Goal: Book appointment/travel/reservation

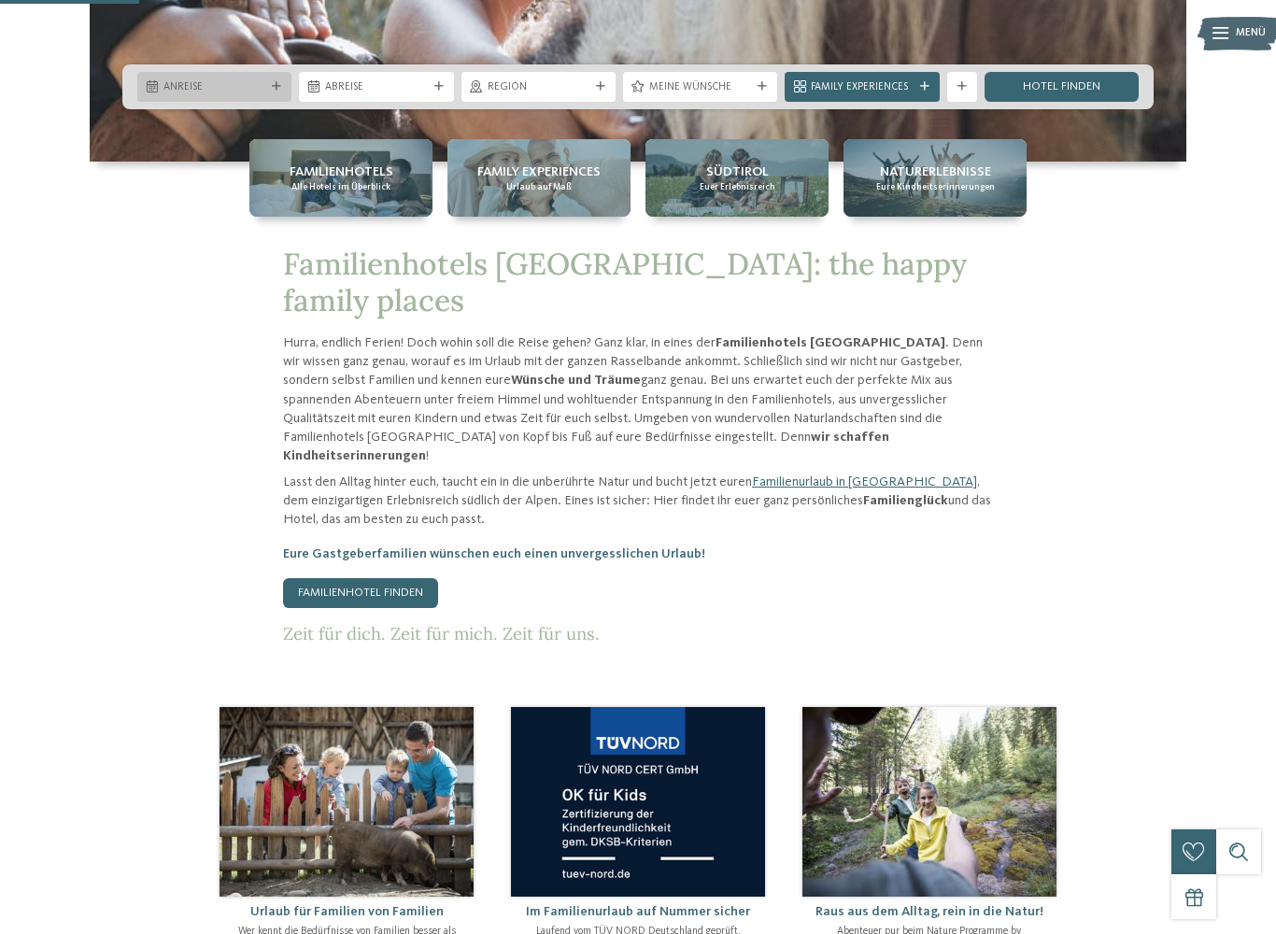
click at [162, 76] on div "Anreise" at bounding box center [214, 87] width 154 height 30
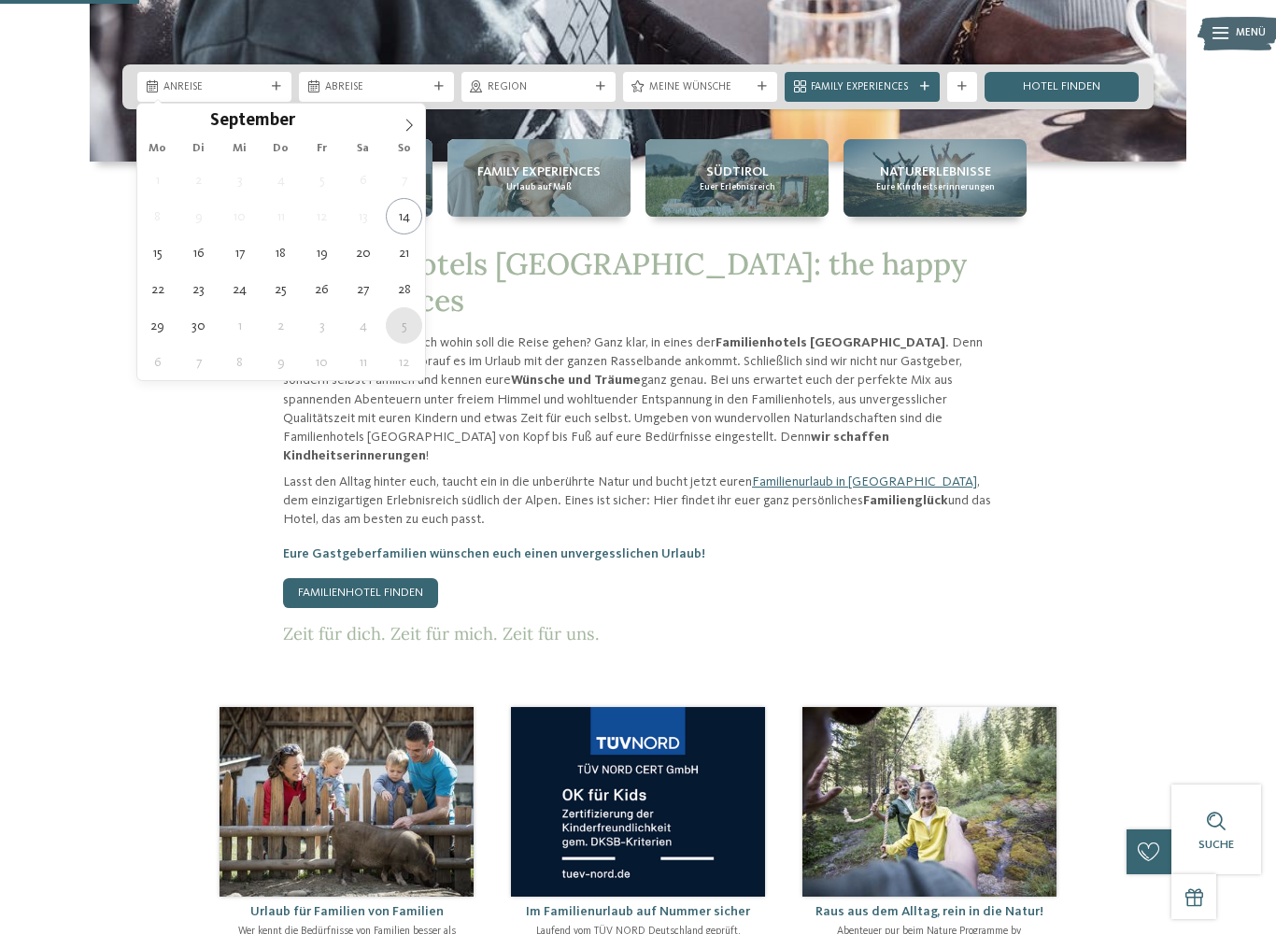
type div "05.10.2025"
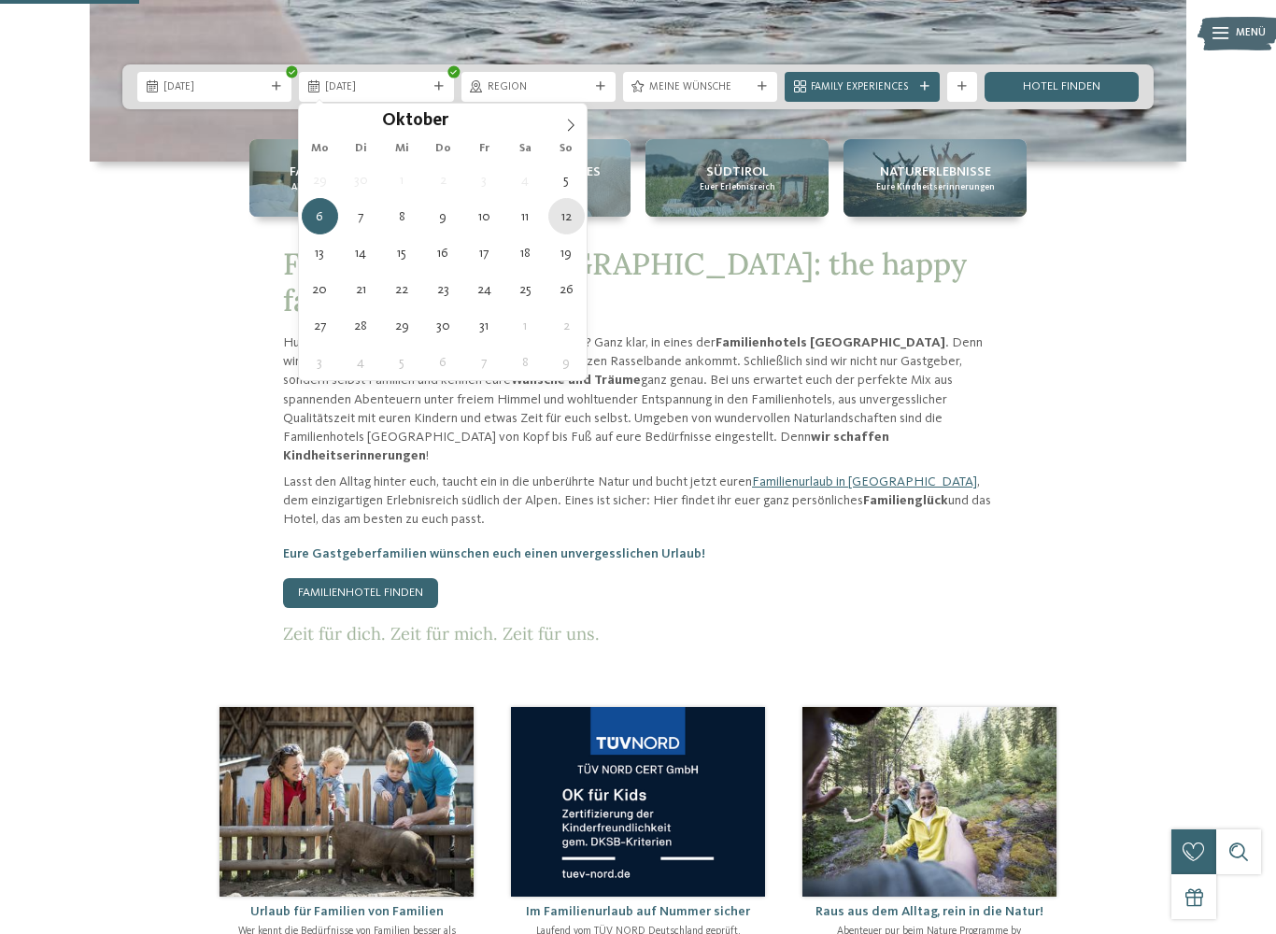
type div "12.10.2025"
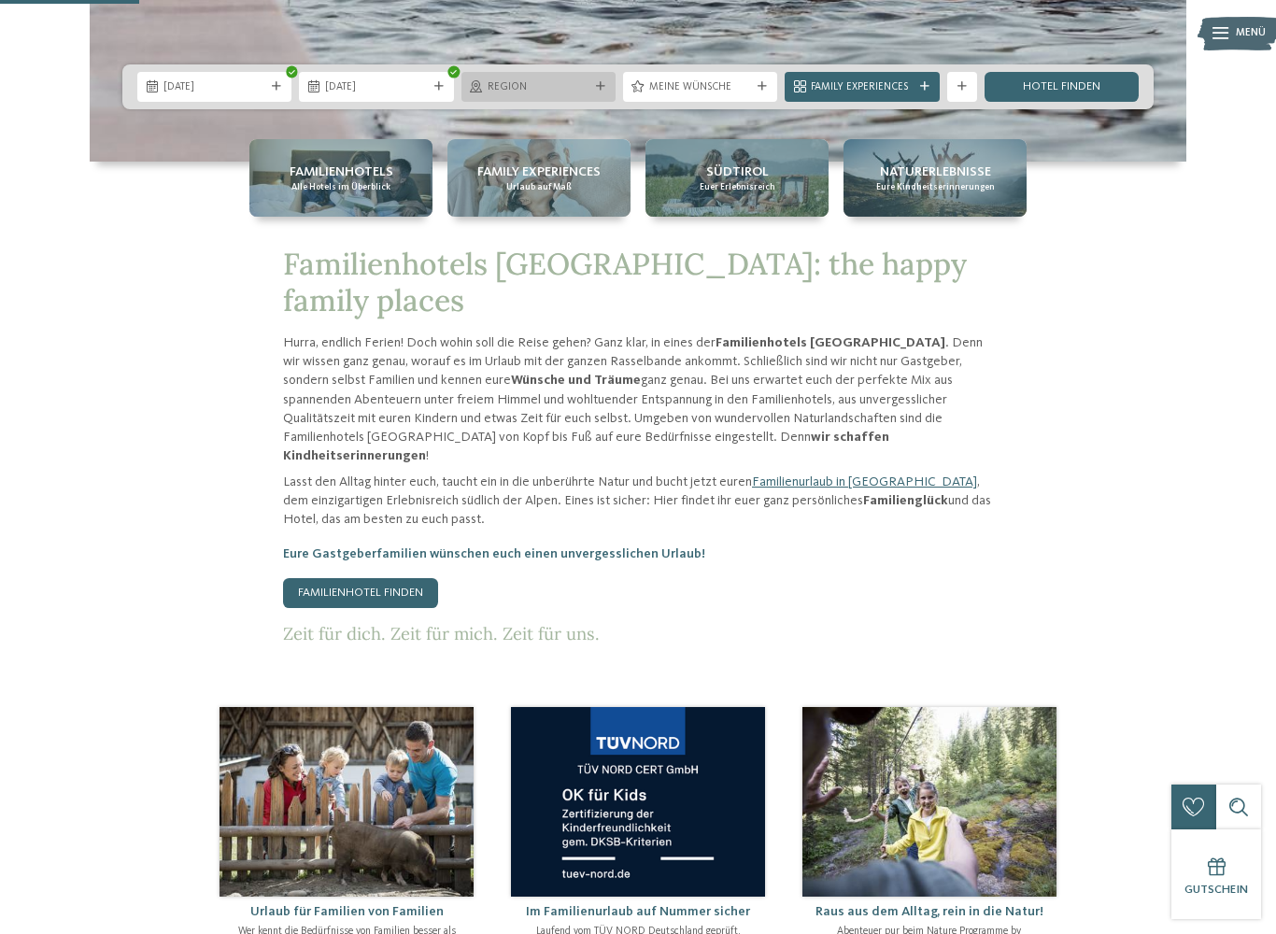
click at [542, 84] on span "Region" at bounding box center [539, 87] width 102 height 15
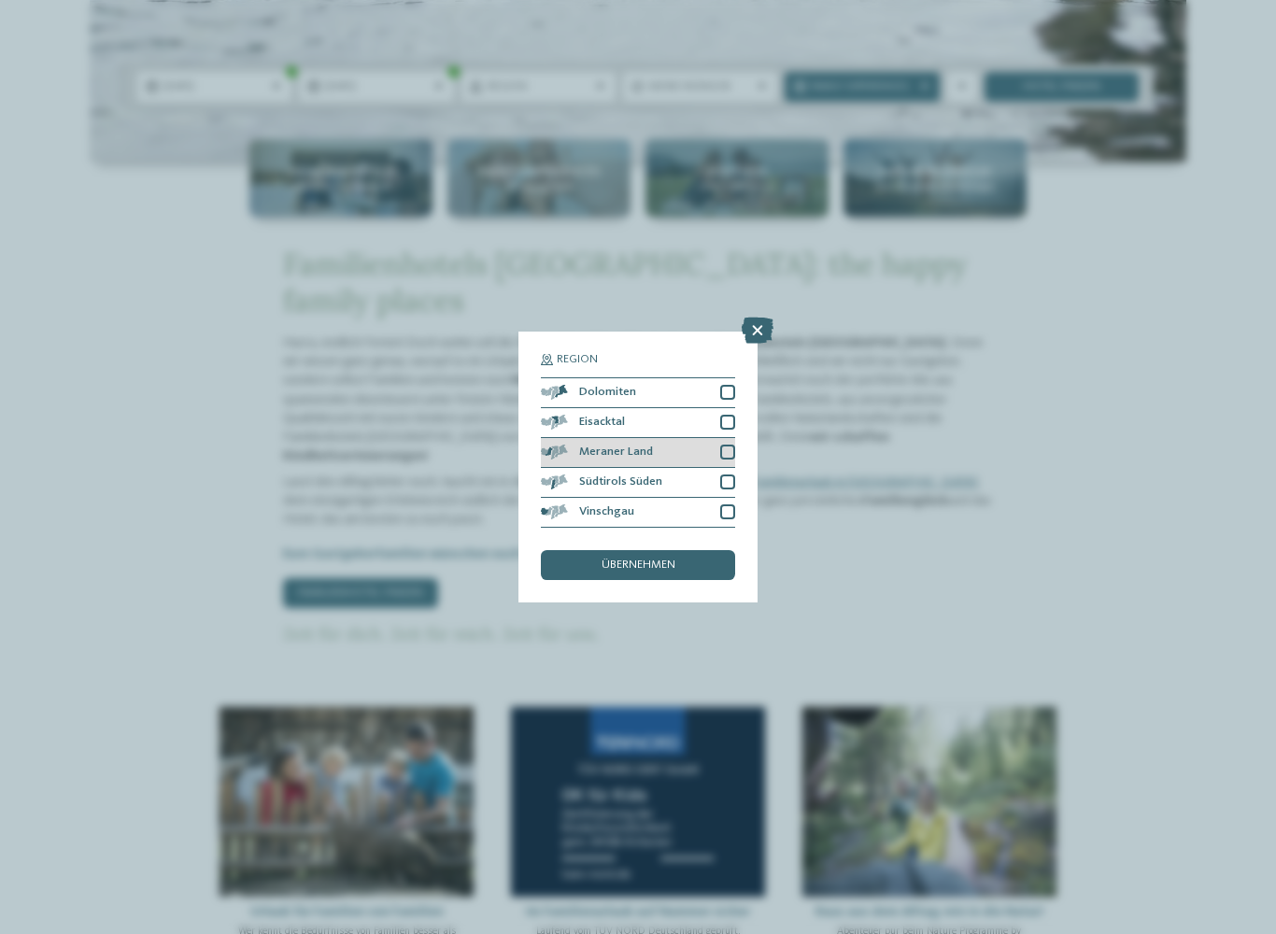
click at [636, 446] on span "Meraner Land" at bounding box center [616, 452] width 74 height 12
click at [597, 476] on span "Südtirols Süden" at bounding box center [620, 482] width 83 height 12
click at [579, 498] on div "Vinschgau" at bounding box center [638, 513] width 194 height 30
click at [580, 417] on span "Eisacktal" at bounding box center [602, 423] width 46 height 12
click at [587, 378] on div "Dolomiten" at bounding box center [638, 393] width 194 height 30
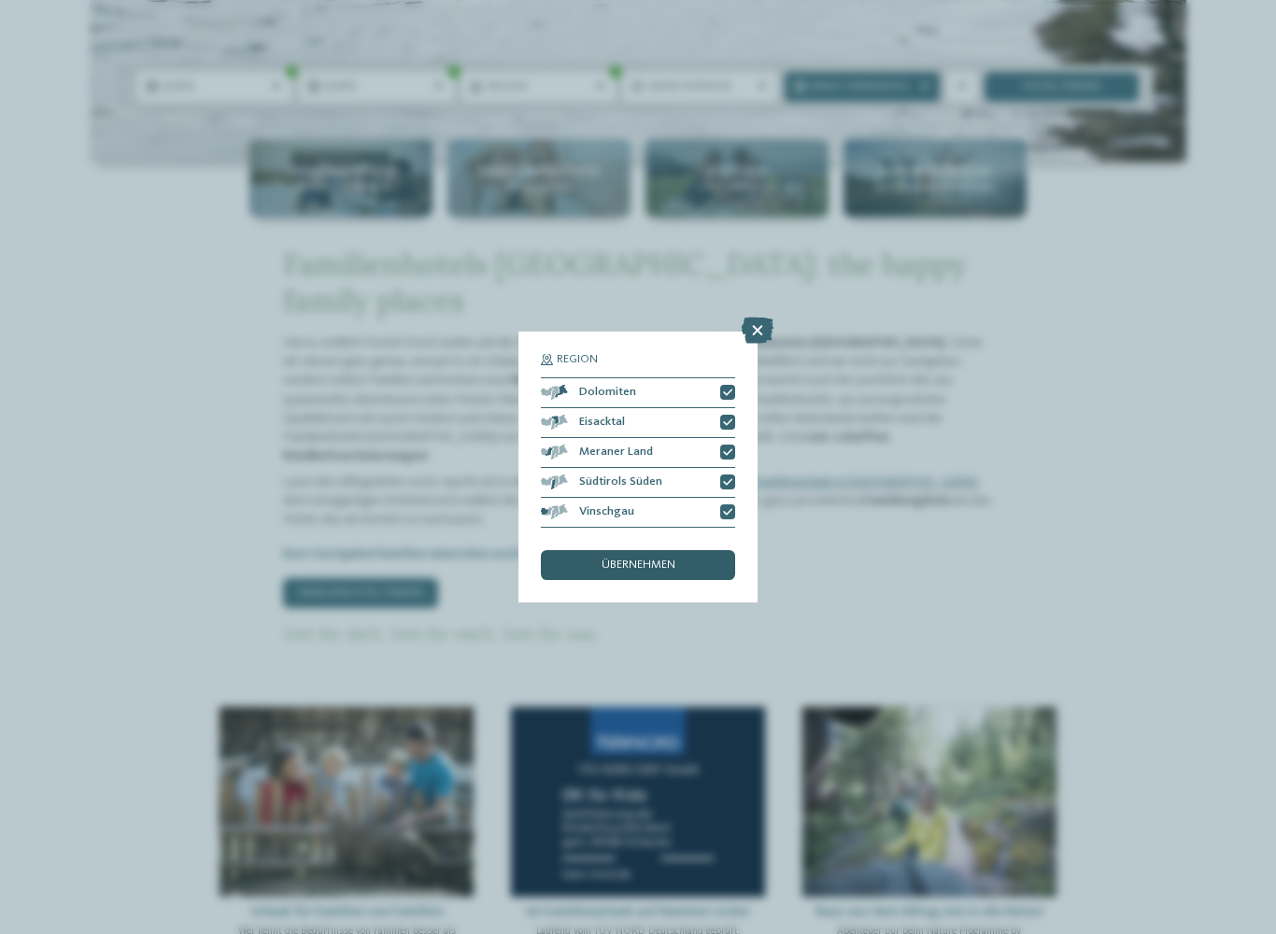
click at [645, 550] on div "übernehmen" at bounding box center [638, 565] width 194 height 30
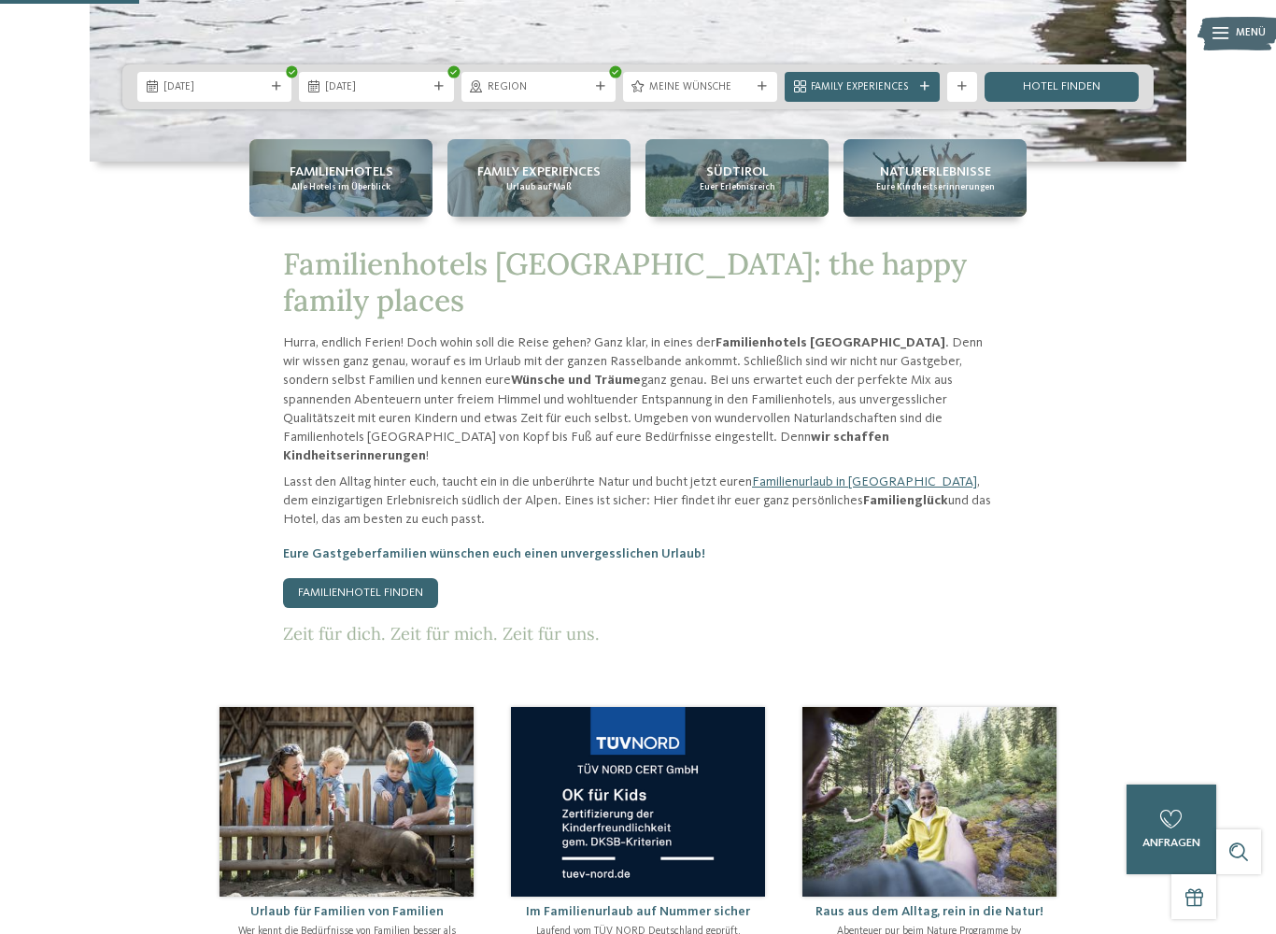
click at [632, 482] on div "Hurra, endlich Ferien! Doch wohin soll die Reise gehen? Ganz klar, in eines der…" at bounding box center [638, 488] width 710 height 310
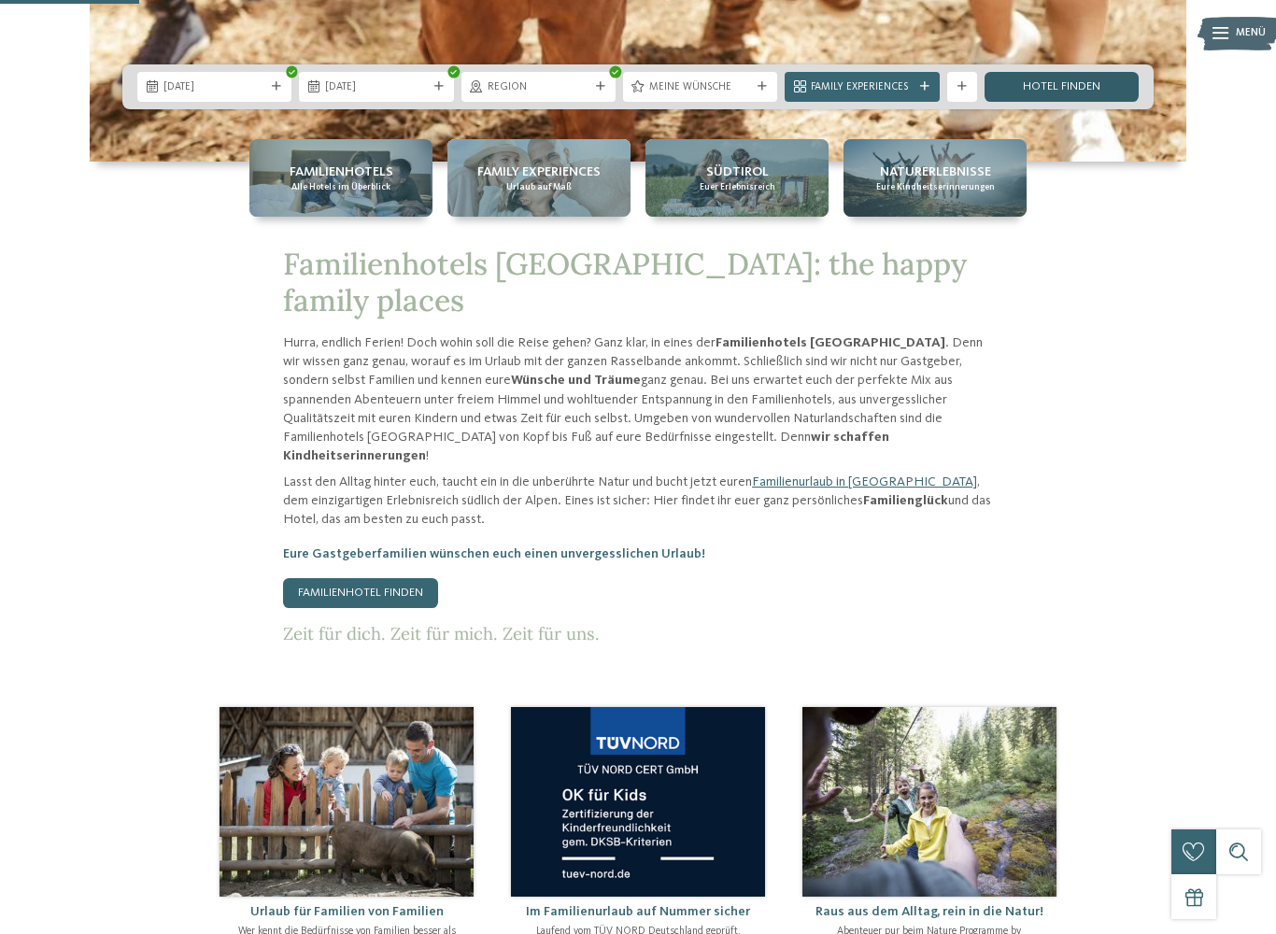
click at [1054, 98] on link "Hotel finden" at bounding box center [1061, 87] width 154 height 30
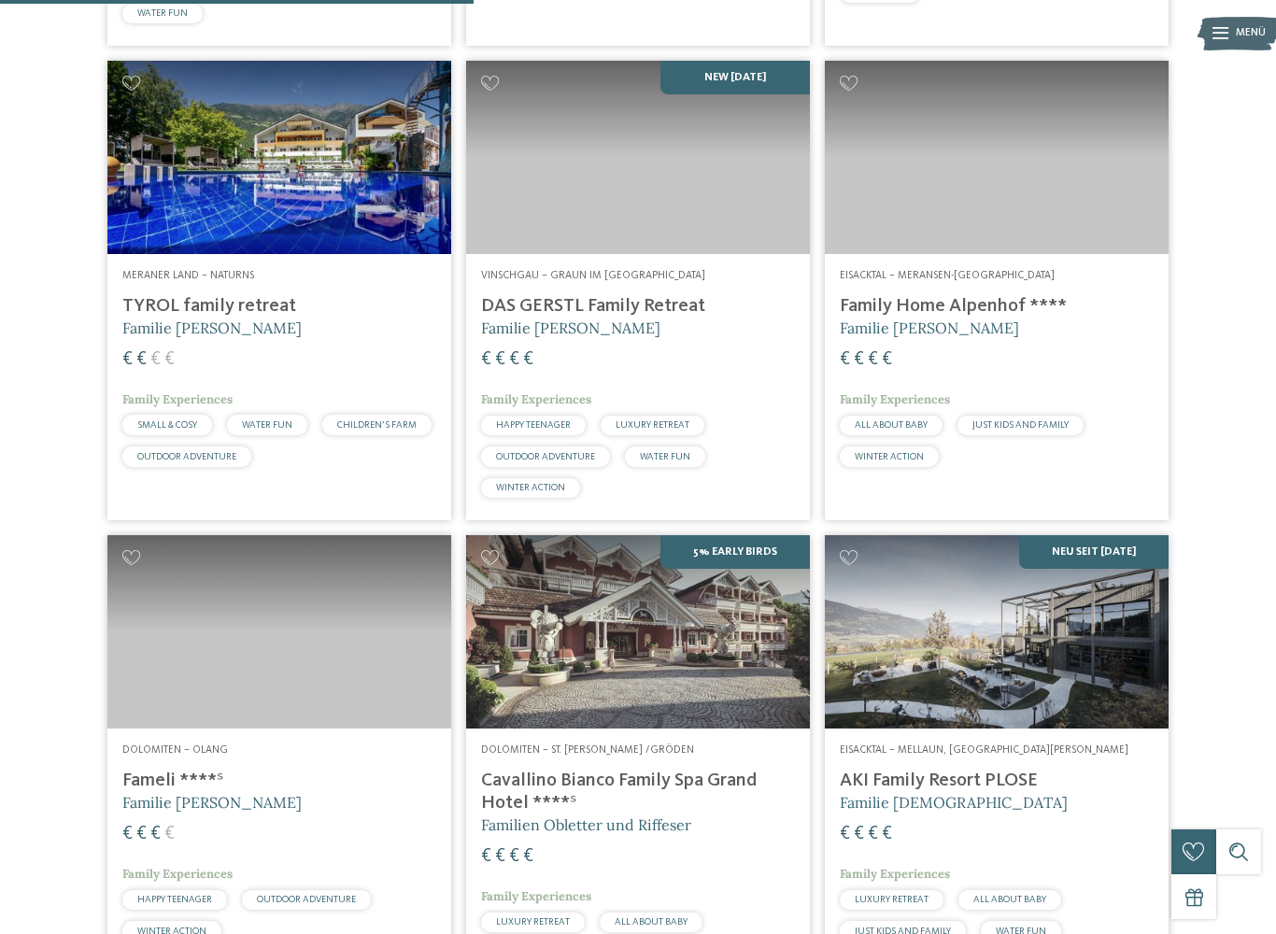
scroll to position [1433, 0]
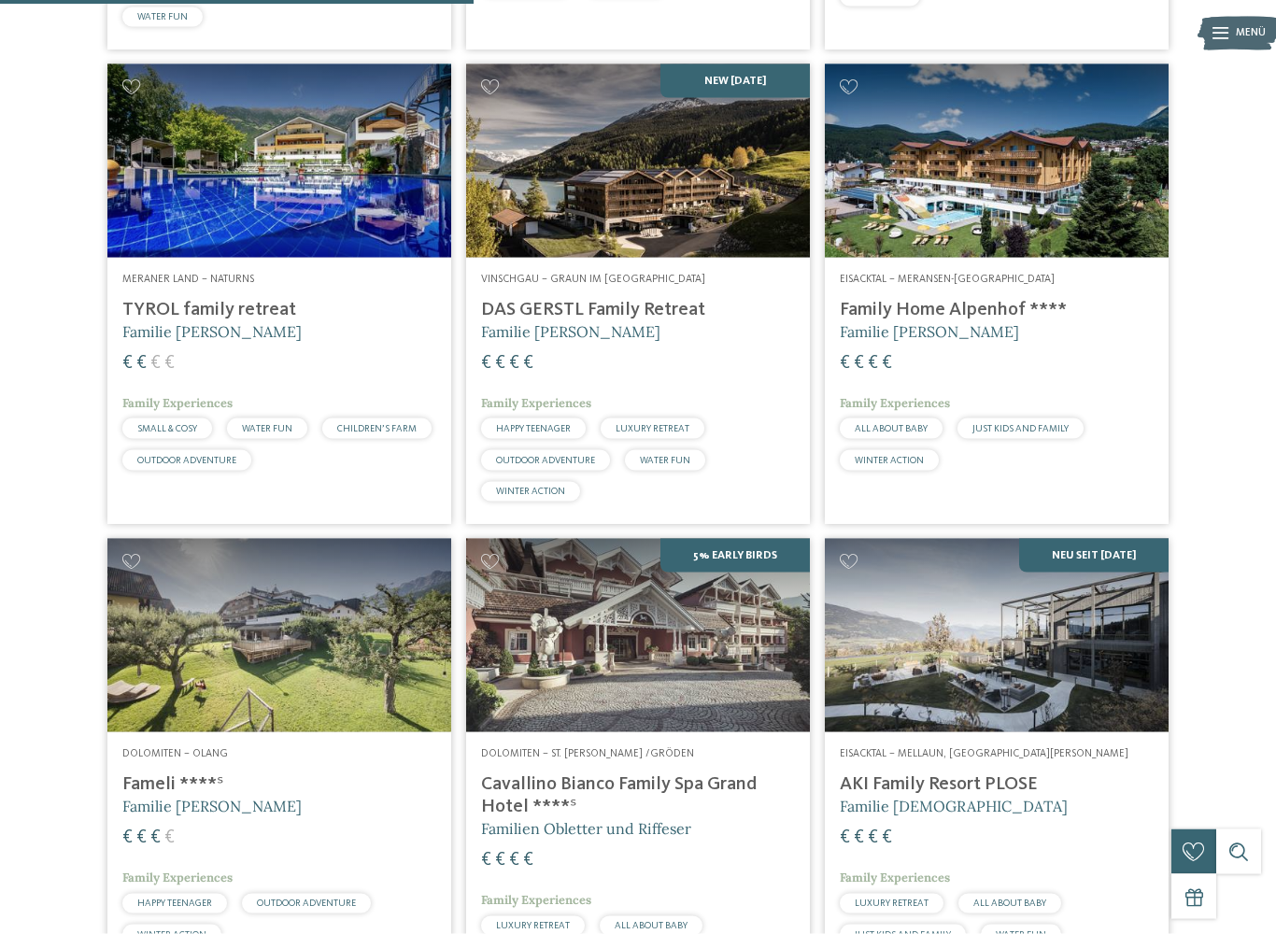
click at [137, 321] on h4 "TYROL family retreat" at bounding box center [279, 310] width 314 height 22
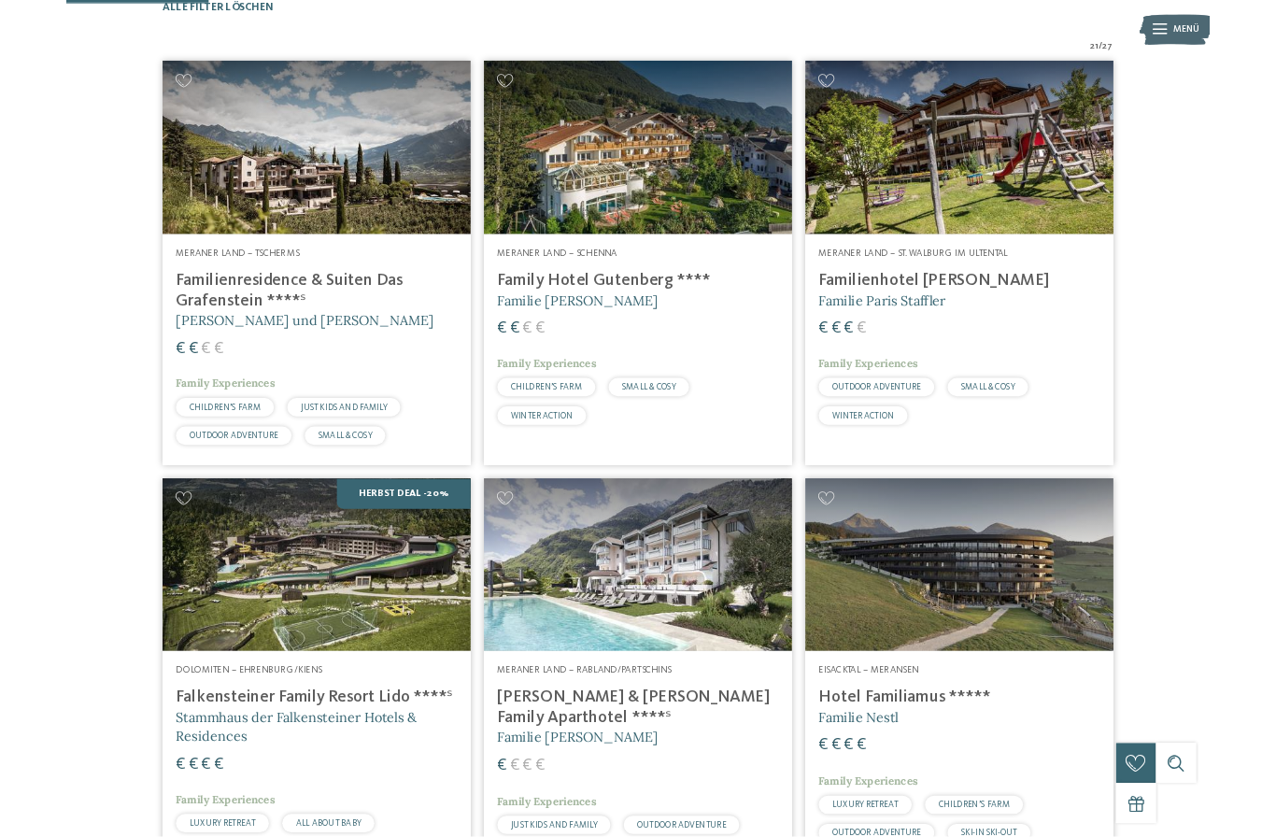
scroll to position [463, 0]
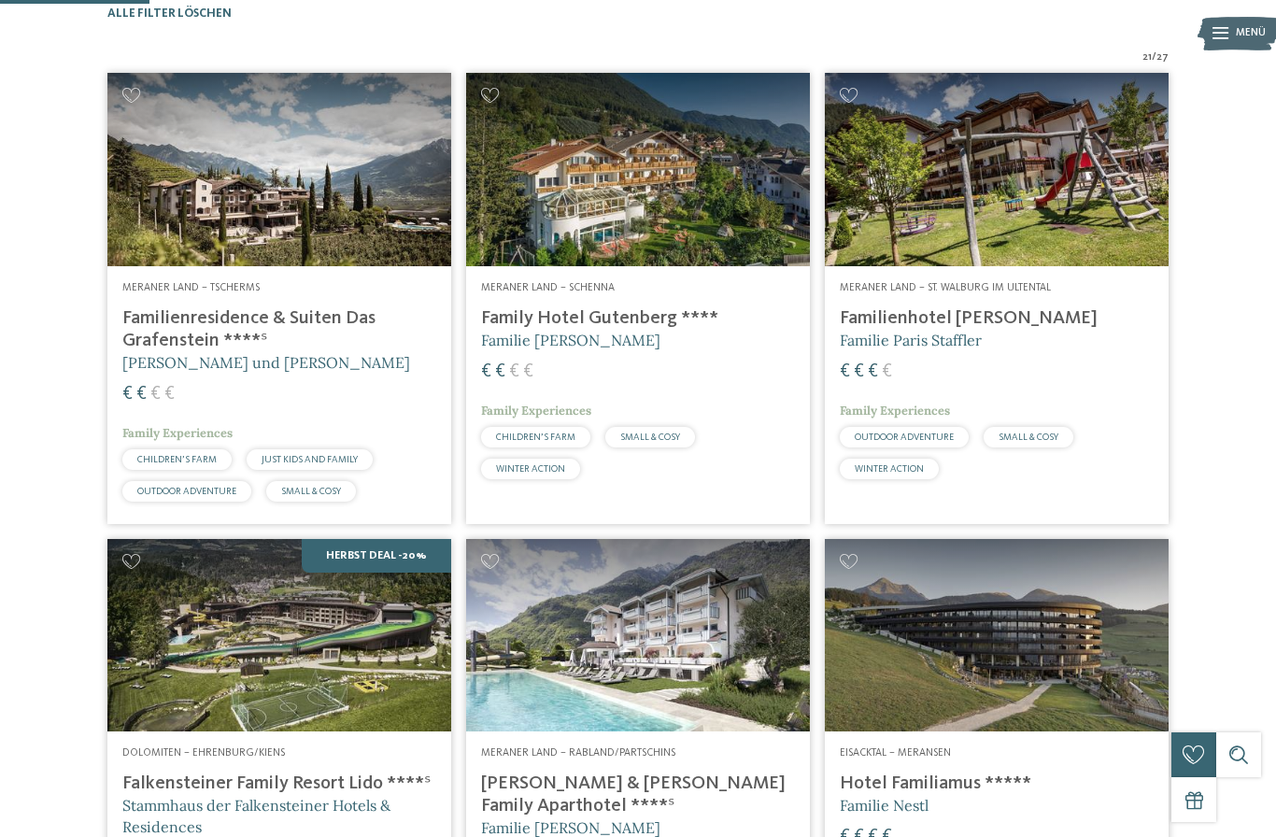
click at [160, 346] on h4 "Familienresidence & Suiten Das Grafenstein ****ˢ" at bounding box center [279, 329] width 314 height 45
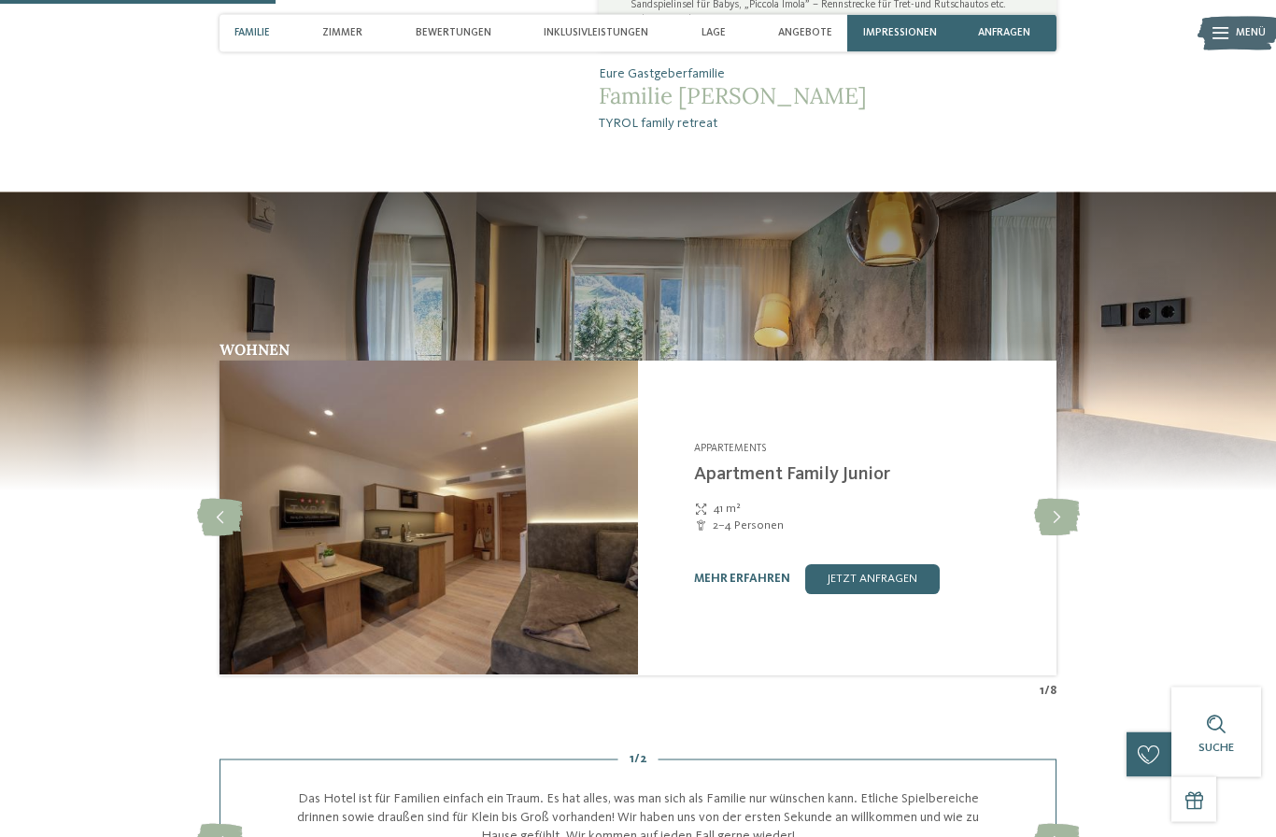
scroll to position [1075, 0]
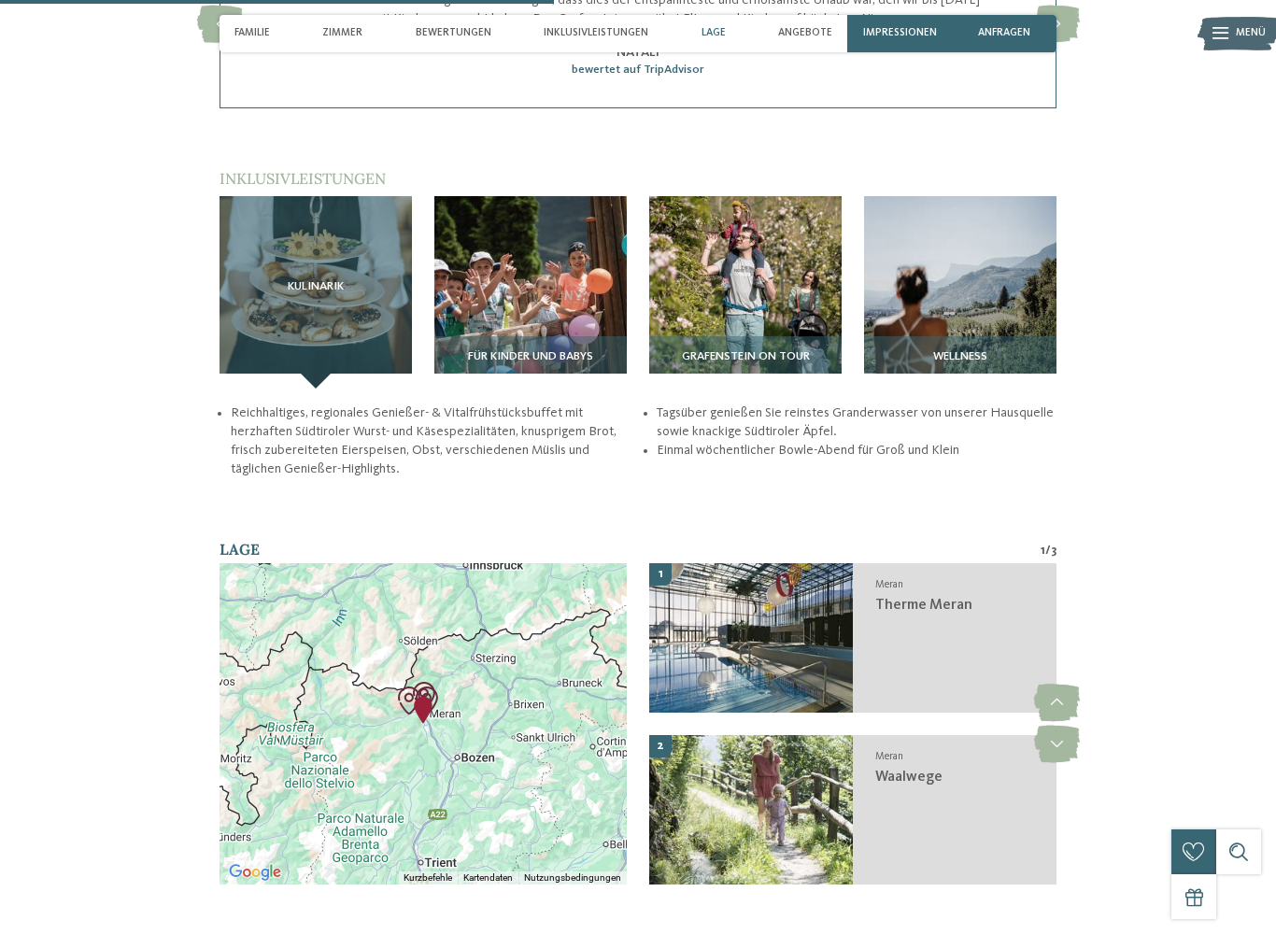
scroll to position [2079, 0]
click at [500, 248] on img at bounding box center [530, 292] width 192 height 192
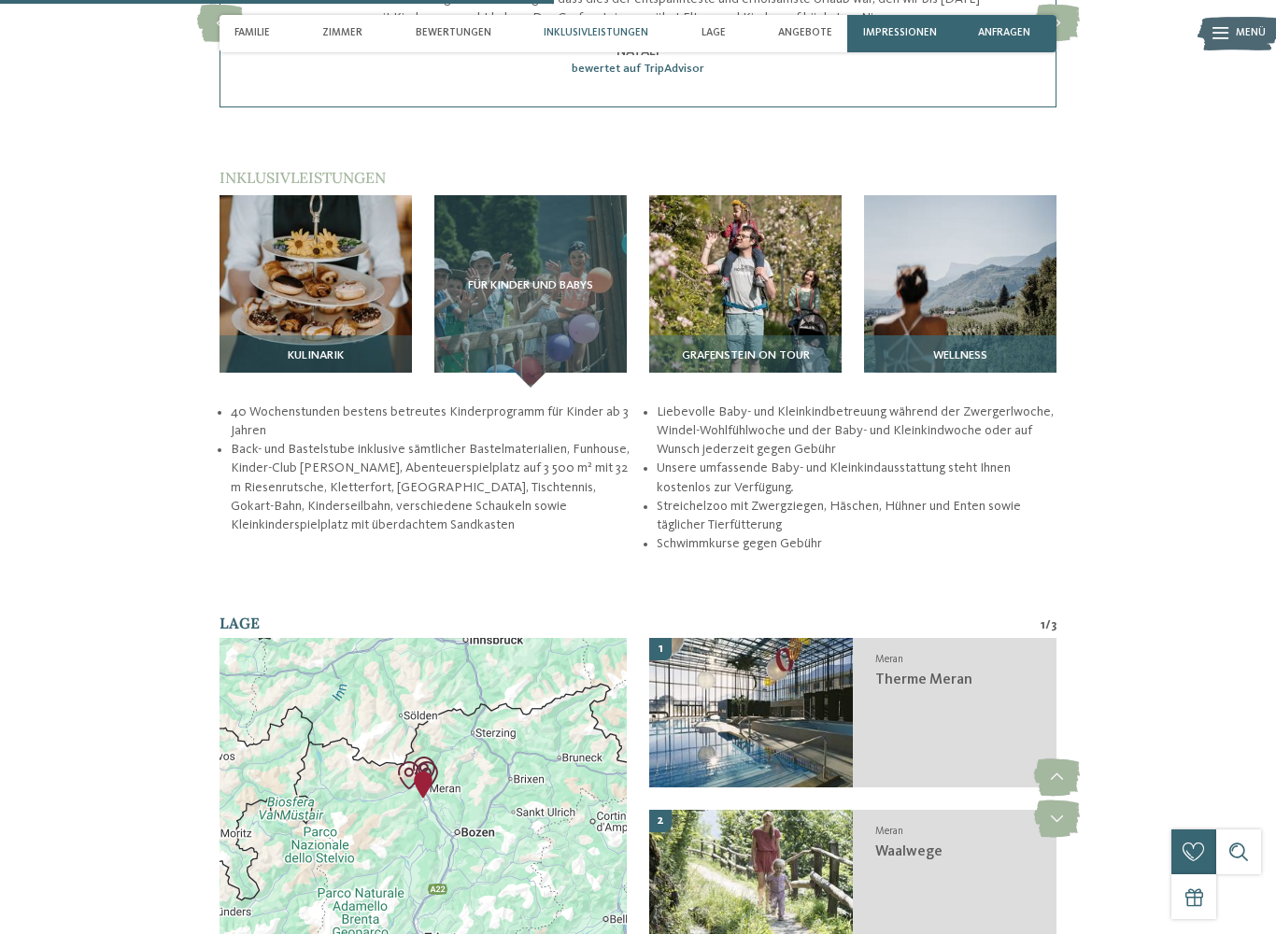
click at [963, 304] on img at bounding box center [960, 291] width 192 height 192
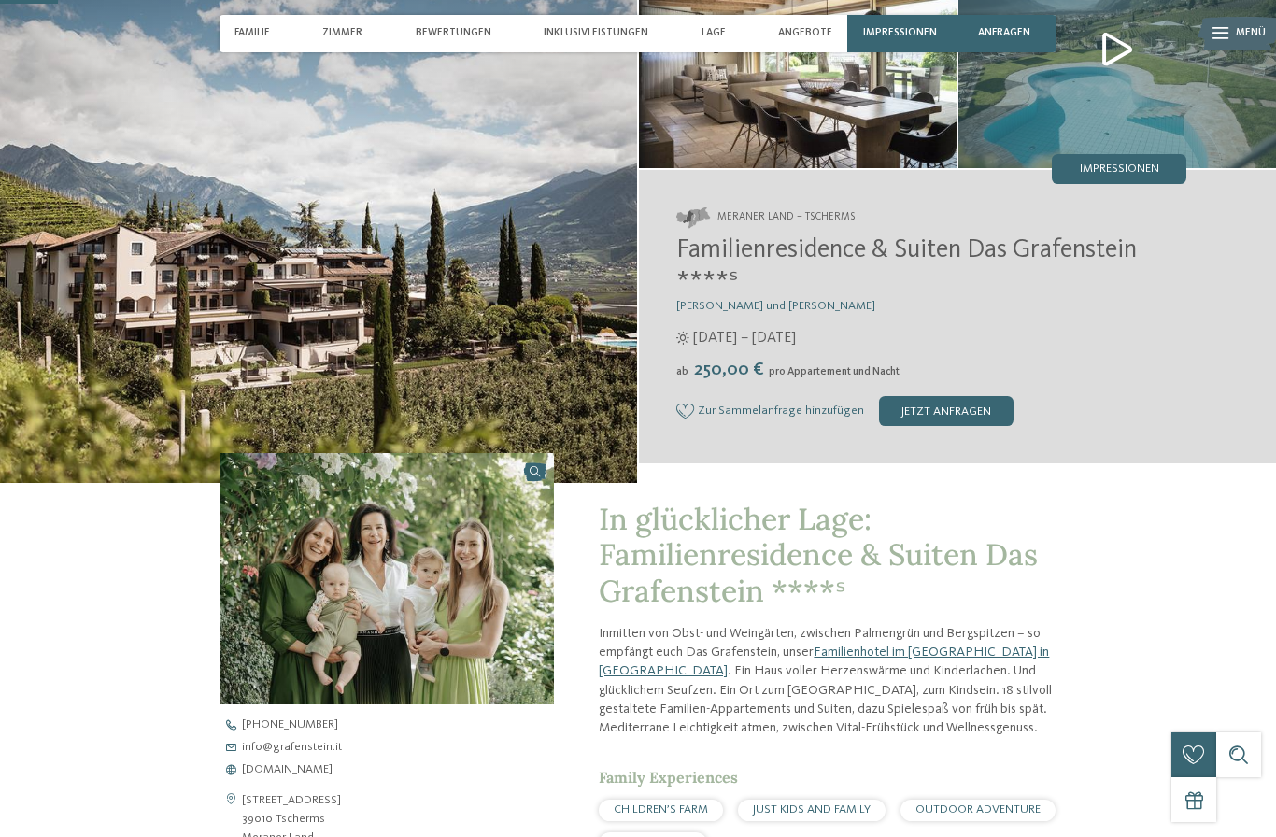
scroll to position [0, 0]
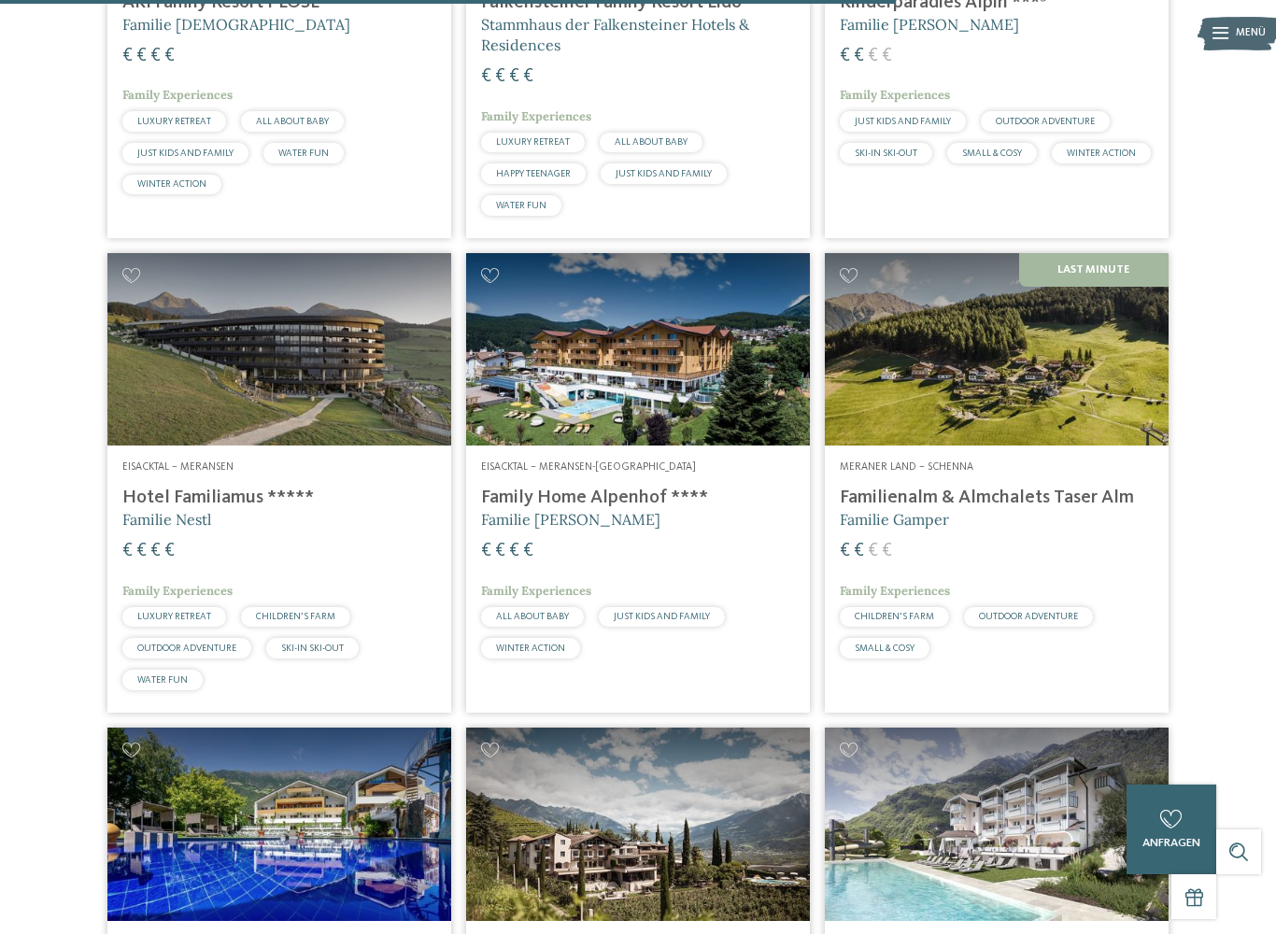
scroll to position [2696, 0]
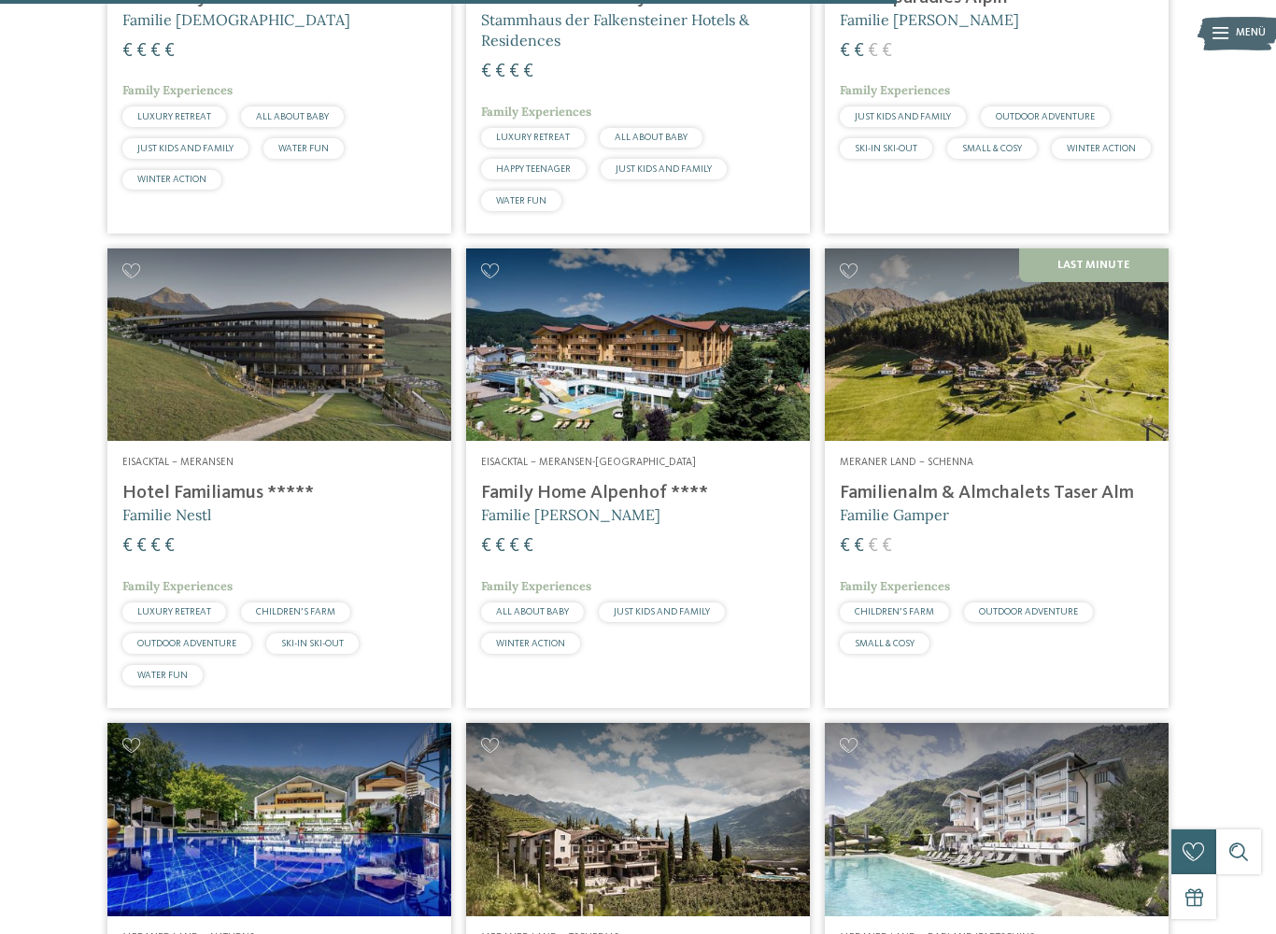
click at [890, 502] on h4 "Familienalm & Almchalets Taser Alm" at bounding box center [997, 493] width 314 height 22
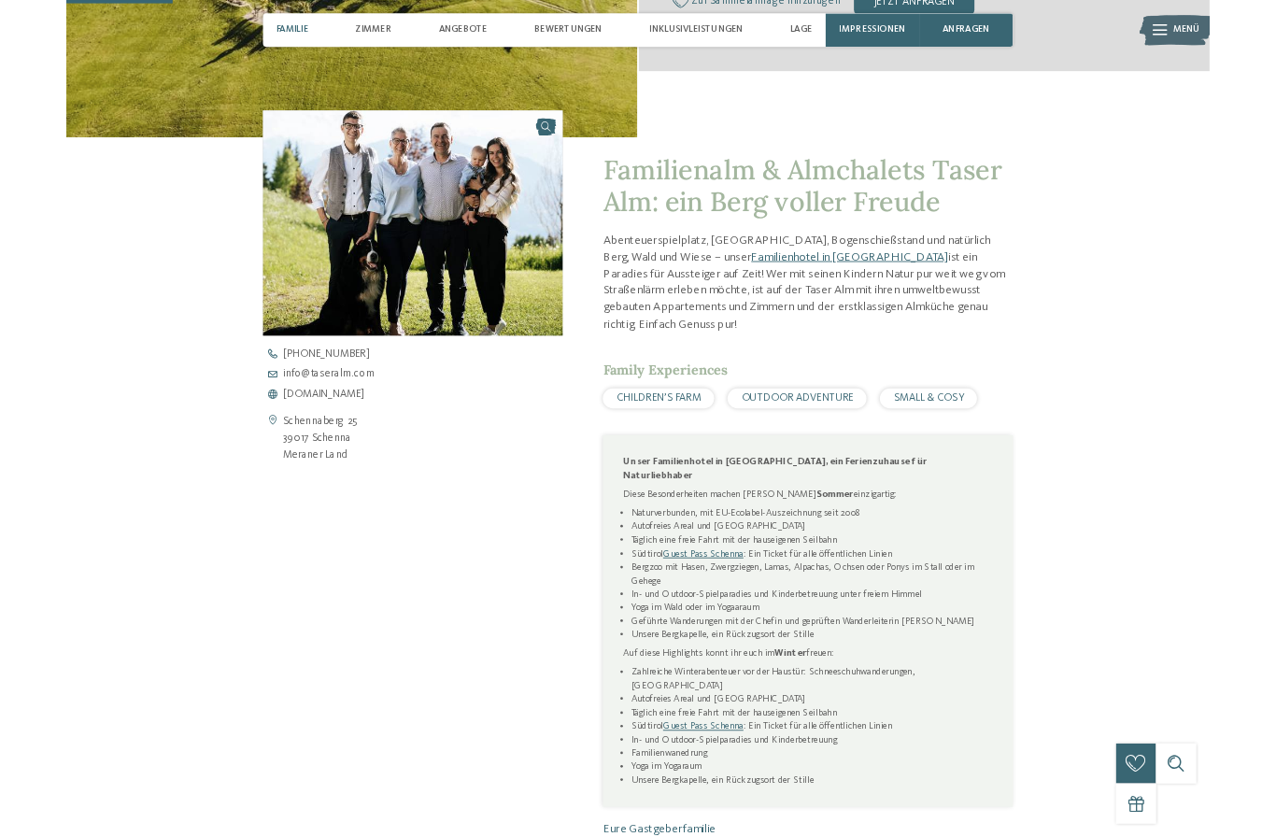
scroll to position [549, 0]
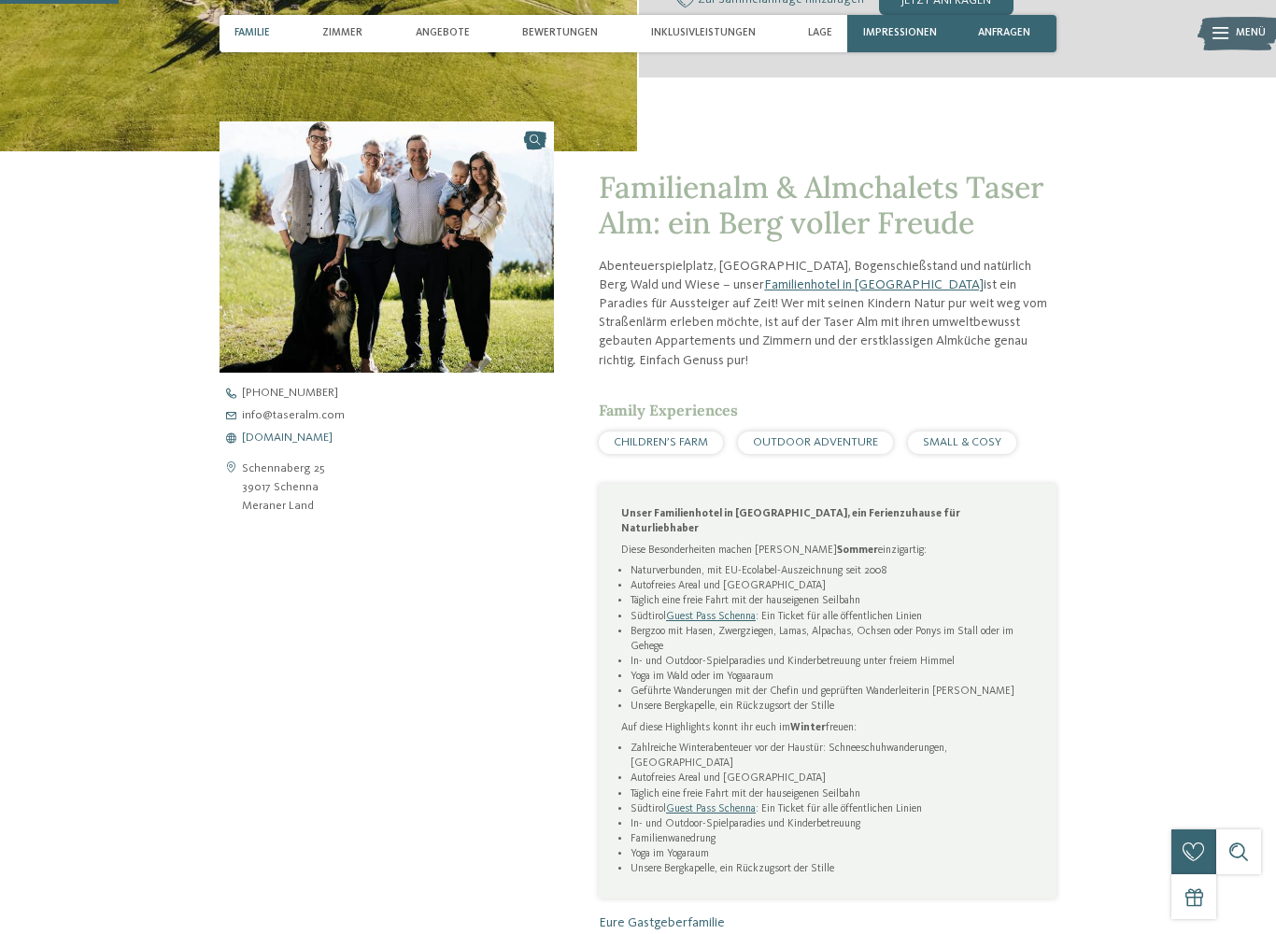
click at [298, 435] on span "www.taseralm.com" at bounding box center [287, 438] width 91 height 12
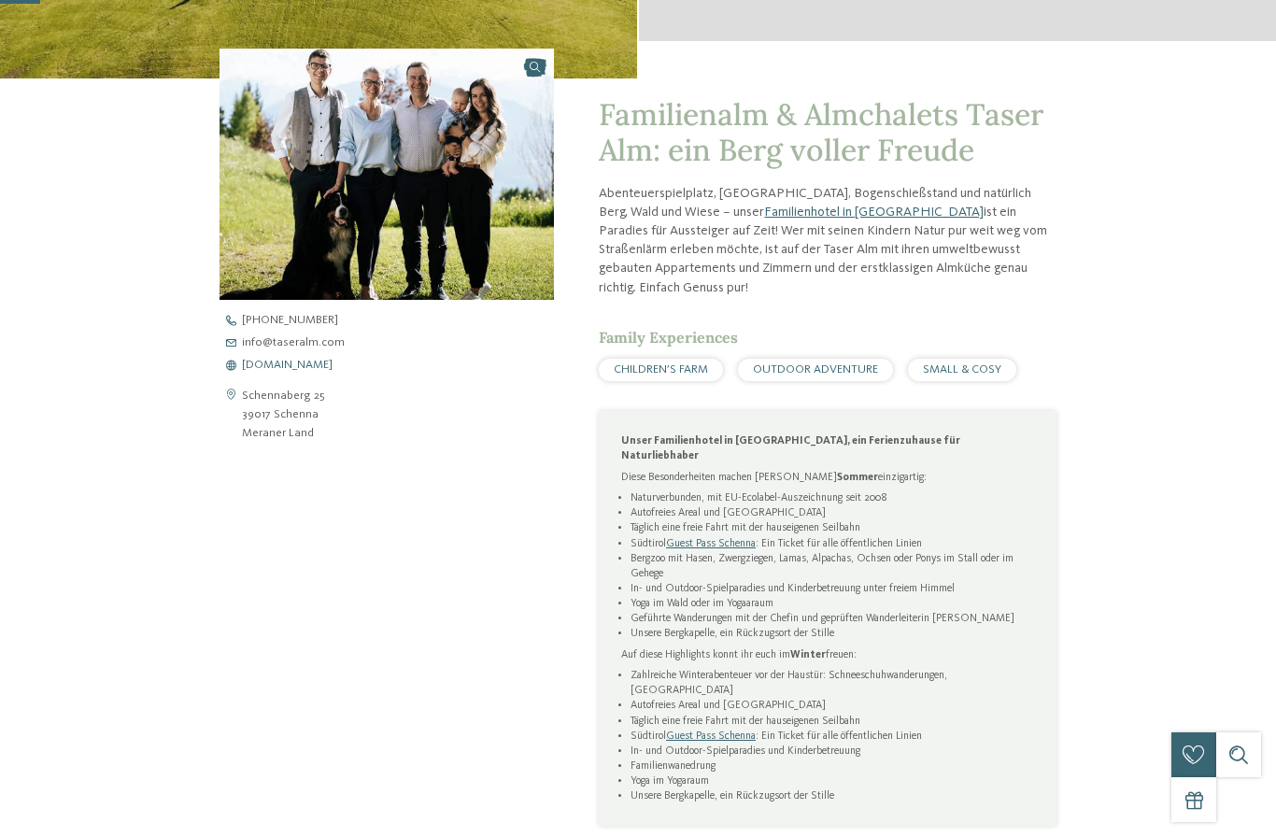
scroll to position [0, 0]
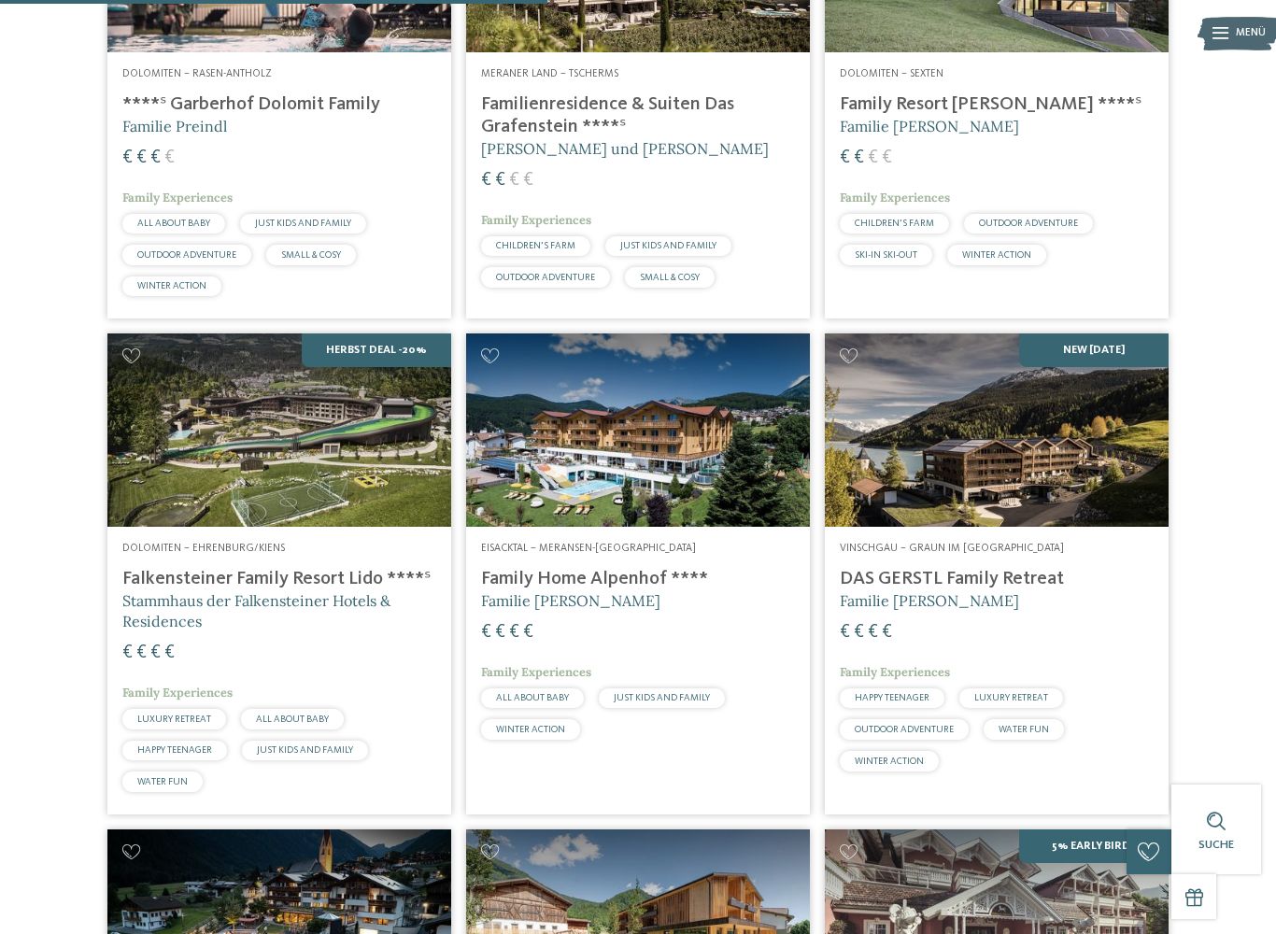
scroll to position [1649, 0]
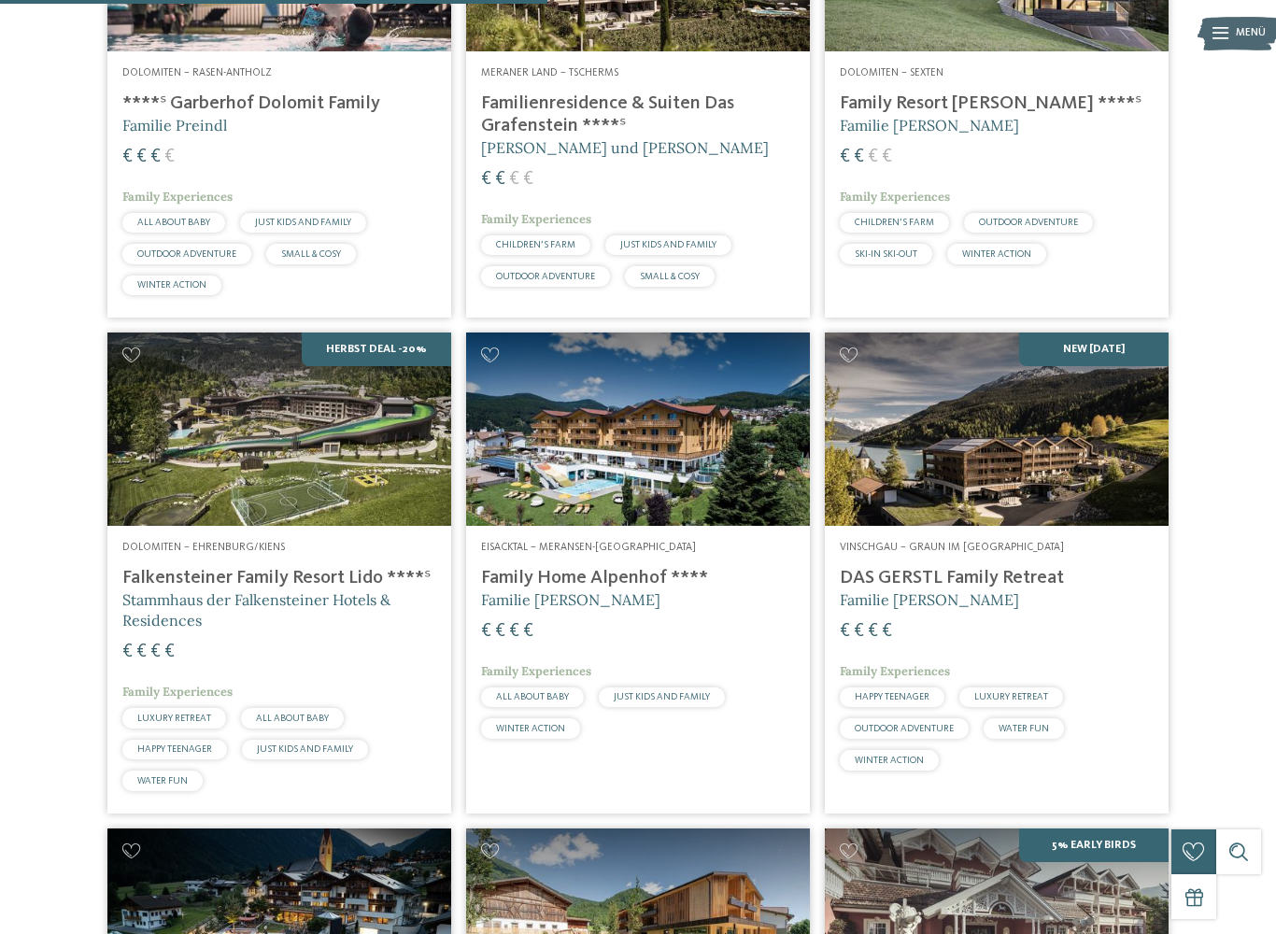
click at [1024, 578] on div "Vinschgau – Graun im [GEOGRAPHIC_DATA] DAS GERSTL Family Retreat Familie [PERSO…" at bounding box center [997, 659] width 344 height 266
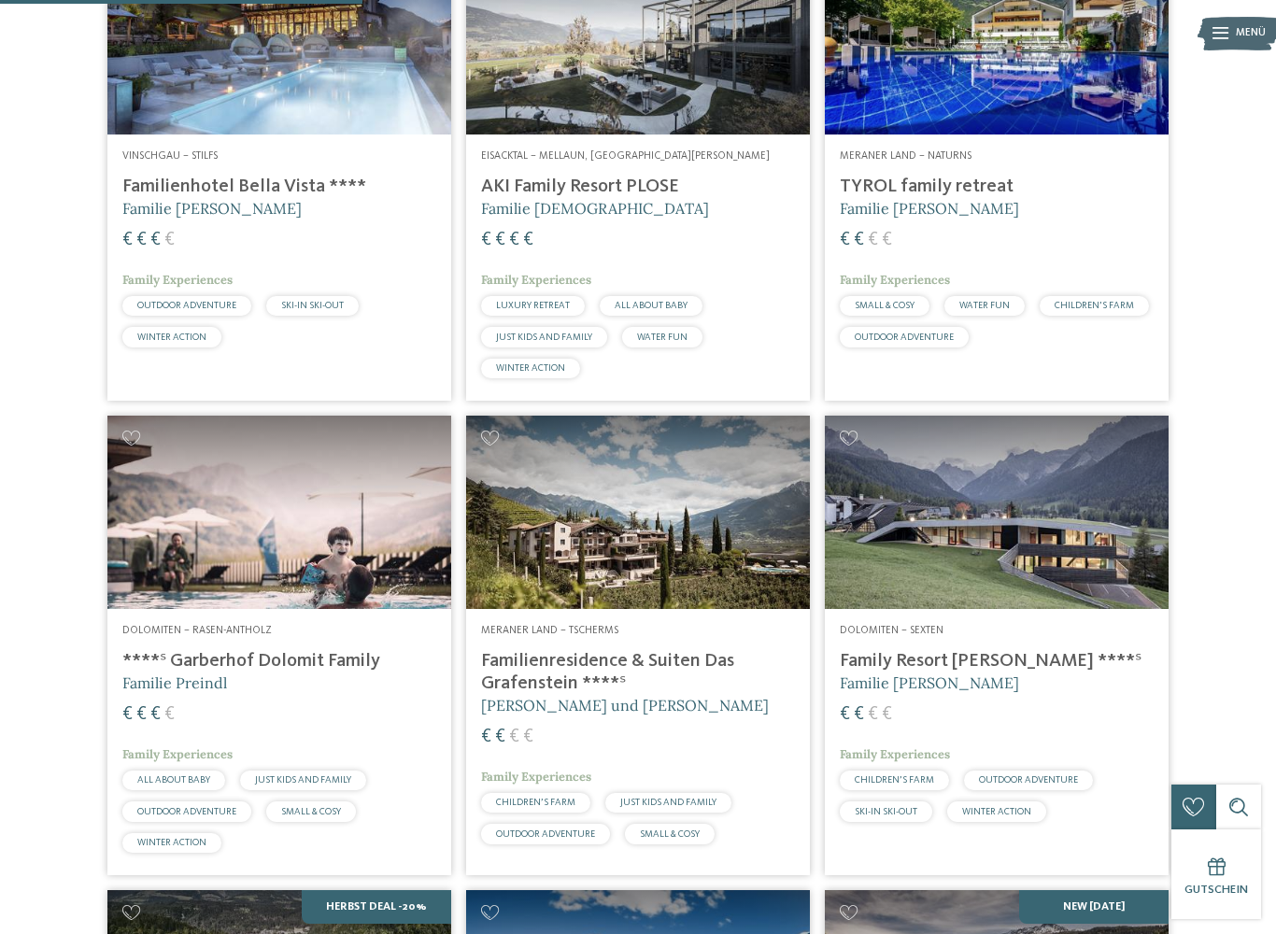
scroll to position [1094, 0]
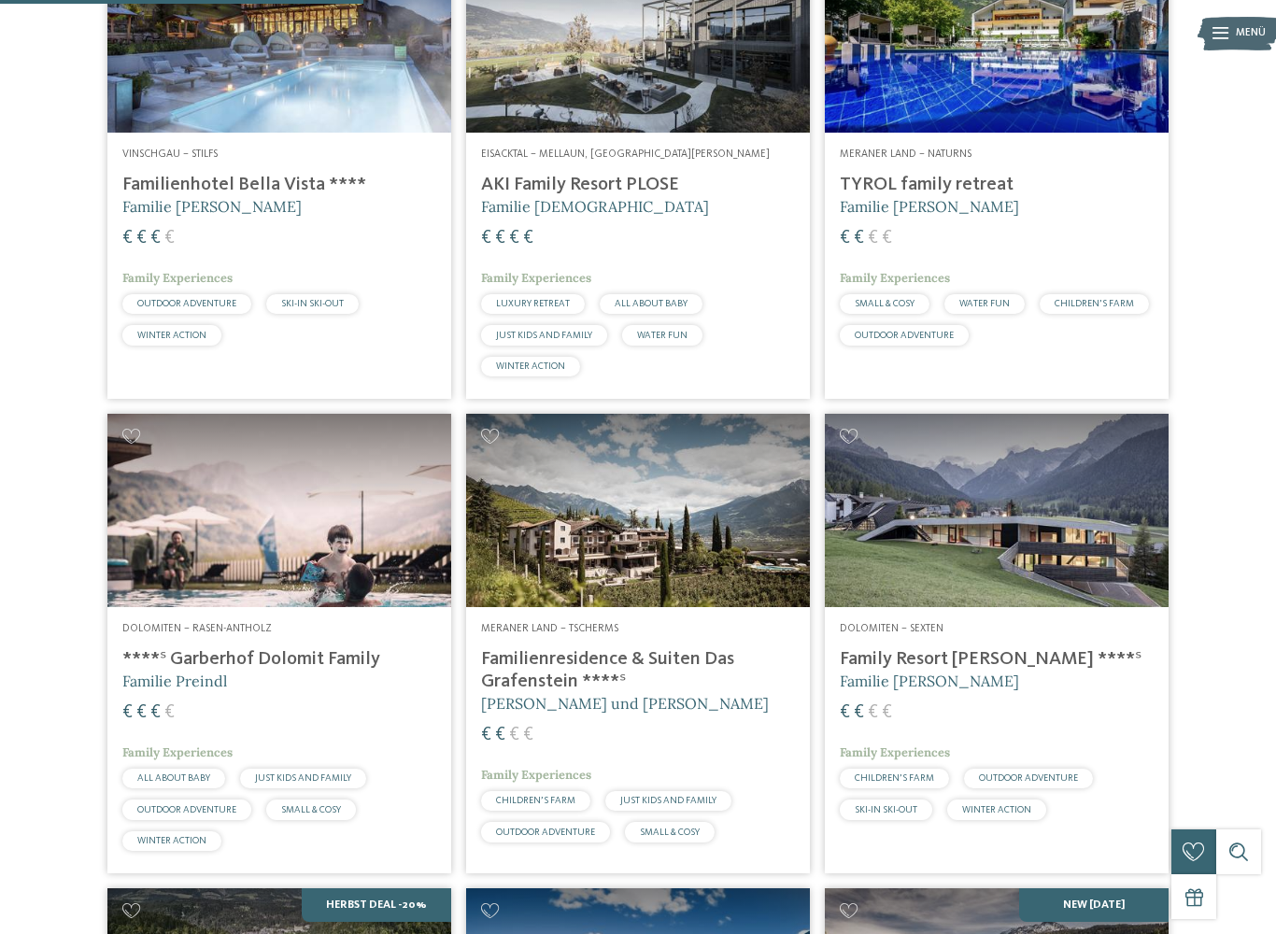
click at [331, 671] on h4 "****ˢ Garberhof Dolomit Family" at bounding box center [279, 659] width 314 height 22
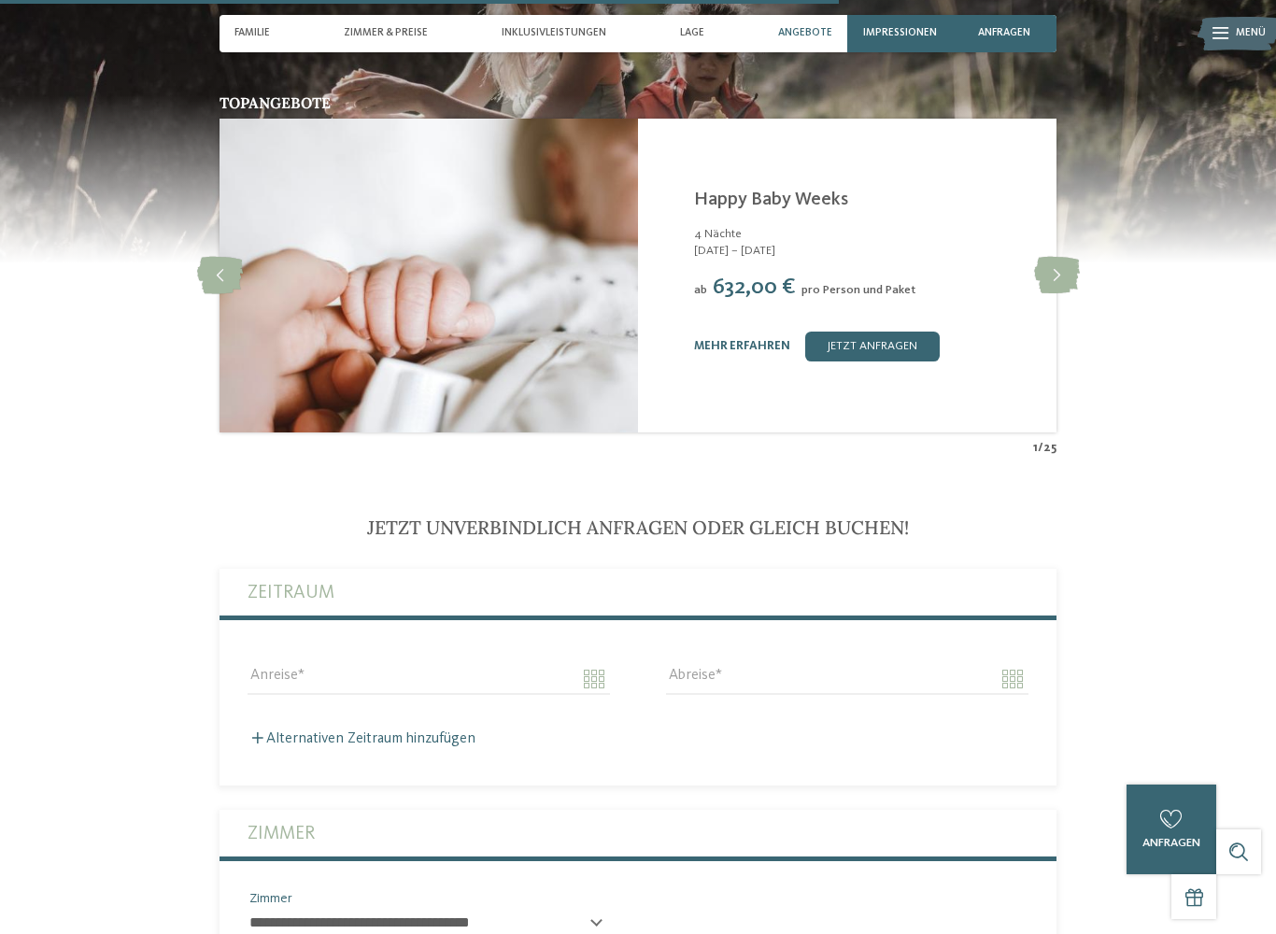
scroll to position [3272, 0]
click at [1046, 258] on icon at bounding box center [1057, 276] width 46 height 37
click at [1041, 263] on icon at bounding box center [1057, 275] width 46 height 37
click at [1040, 257] on icon at bounding box center [1057, 275] width 46 height 37
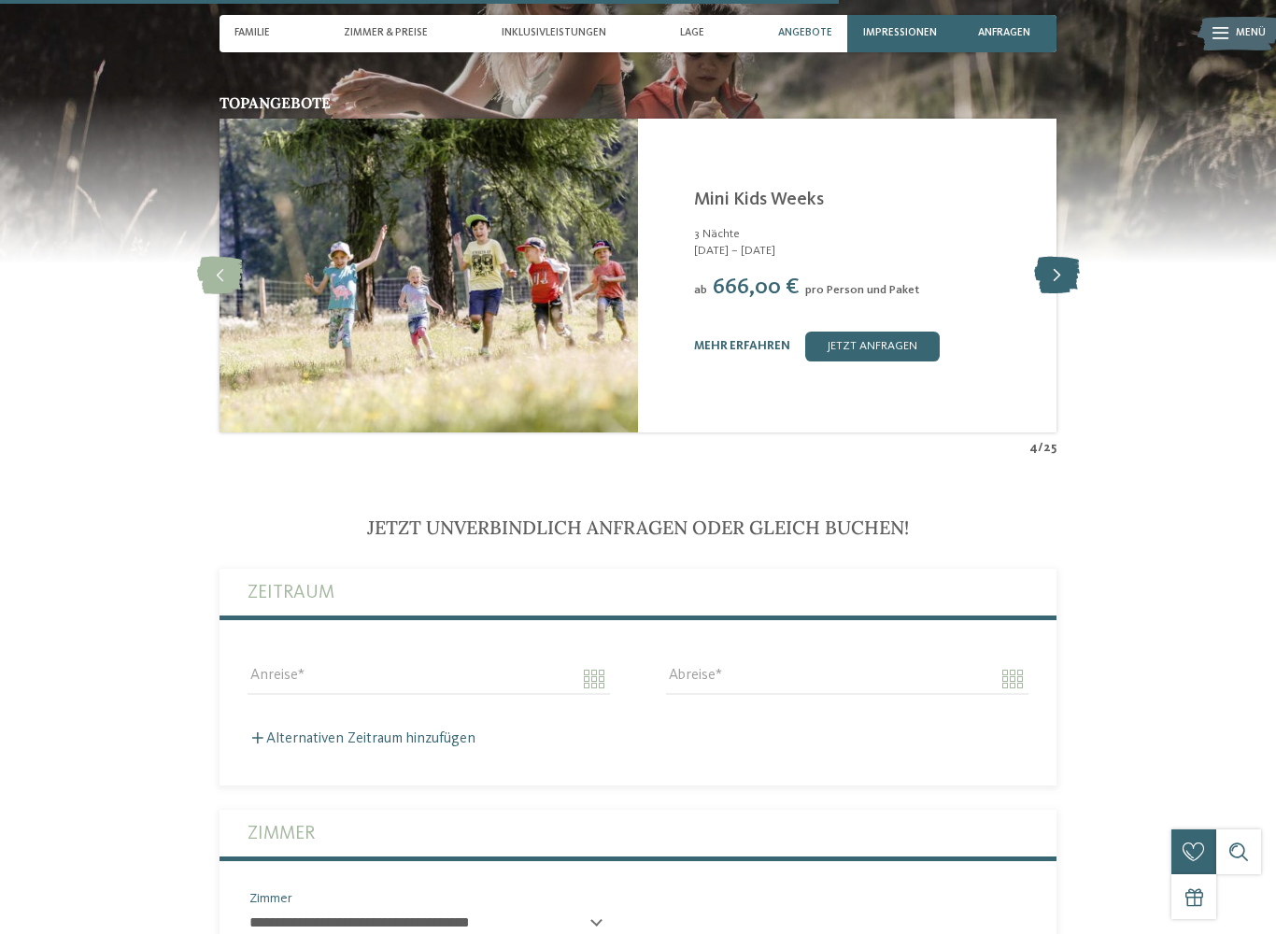
click at [1060, 258] on icon at bounding box center [1057, 275] width 46 height 37
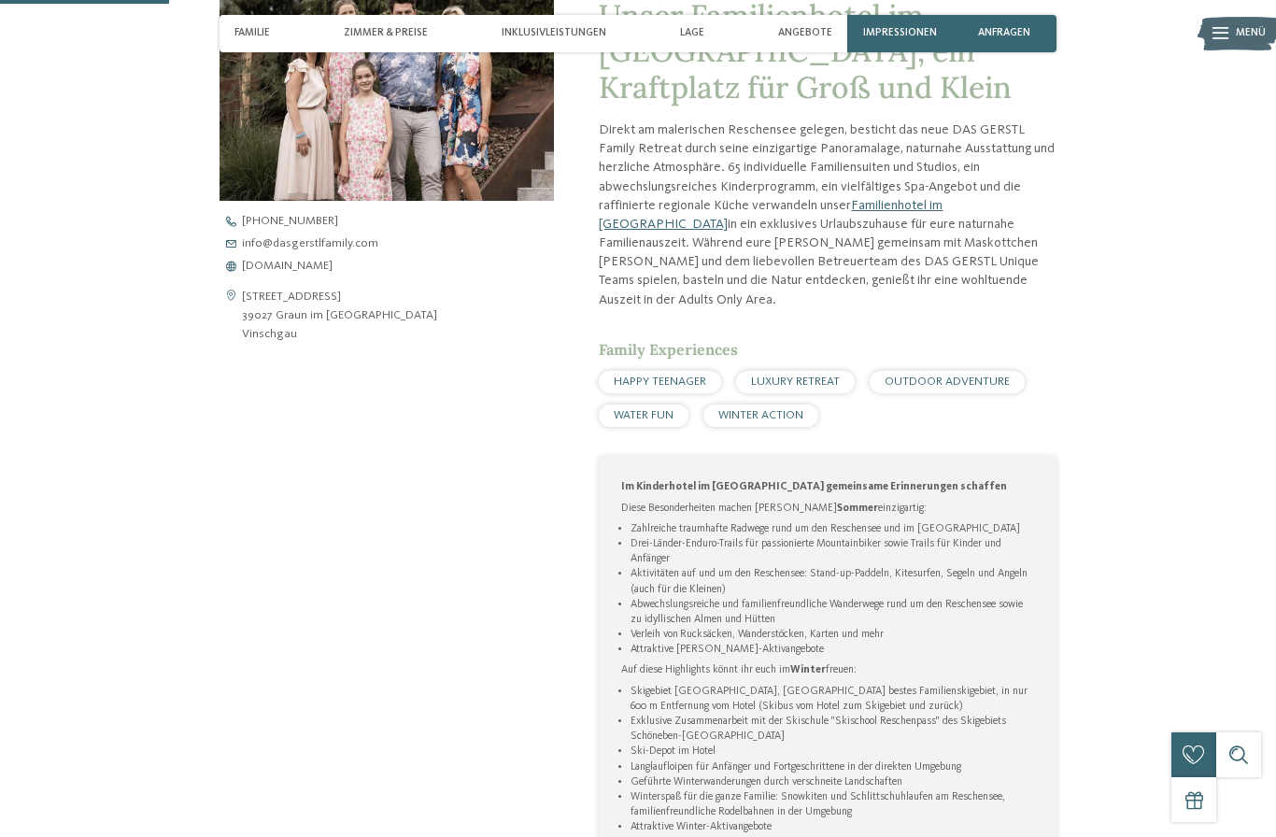
scroll to position [597, 0]
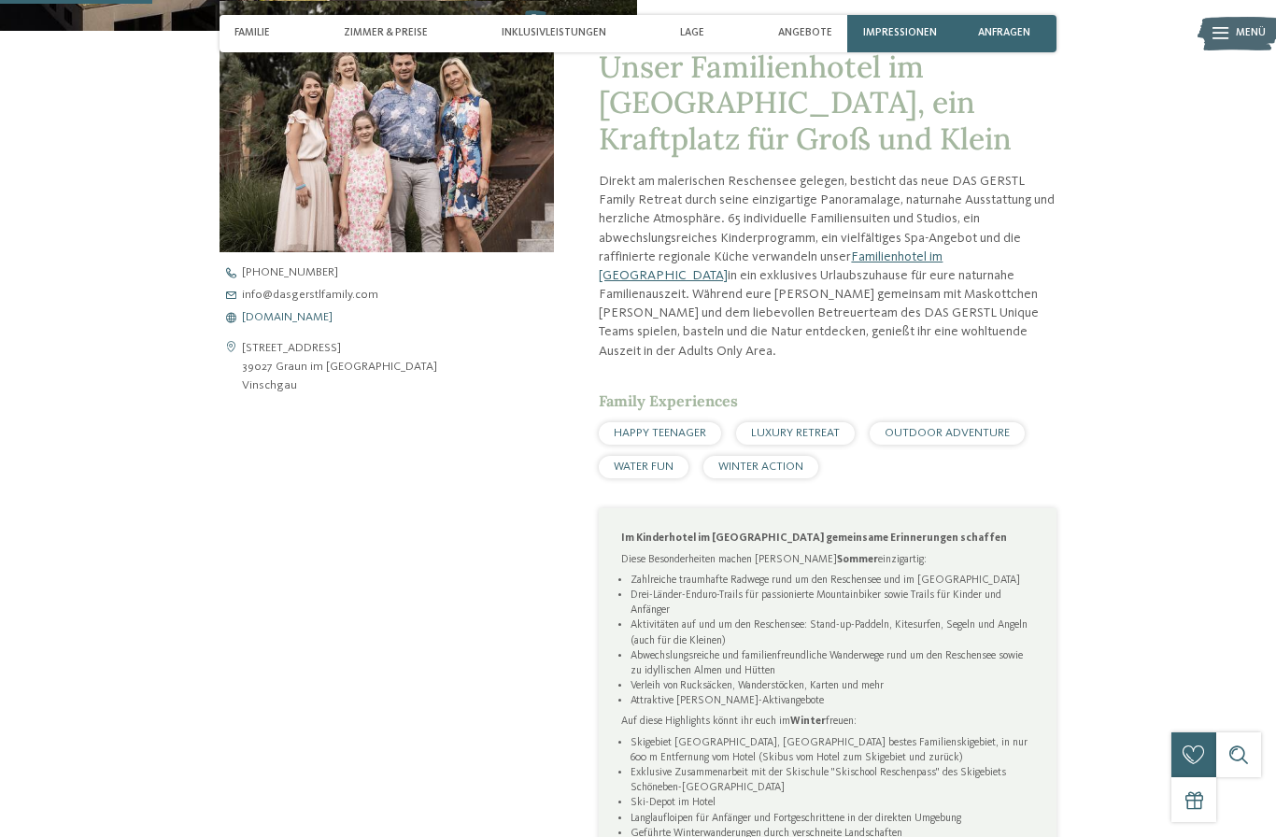
click at [330, 315] on span "www.dasgerstlfamily.com" at bounding box center [287, 318] width 91 height 12
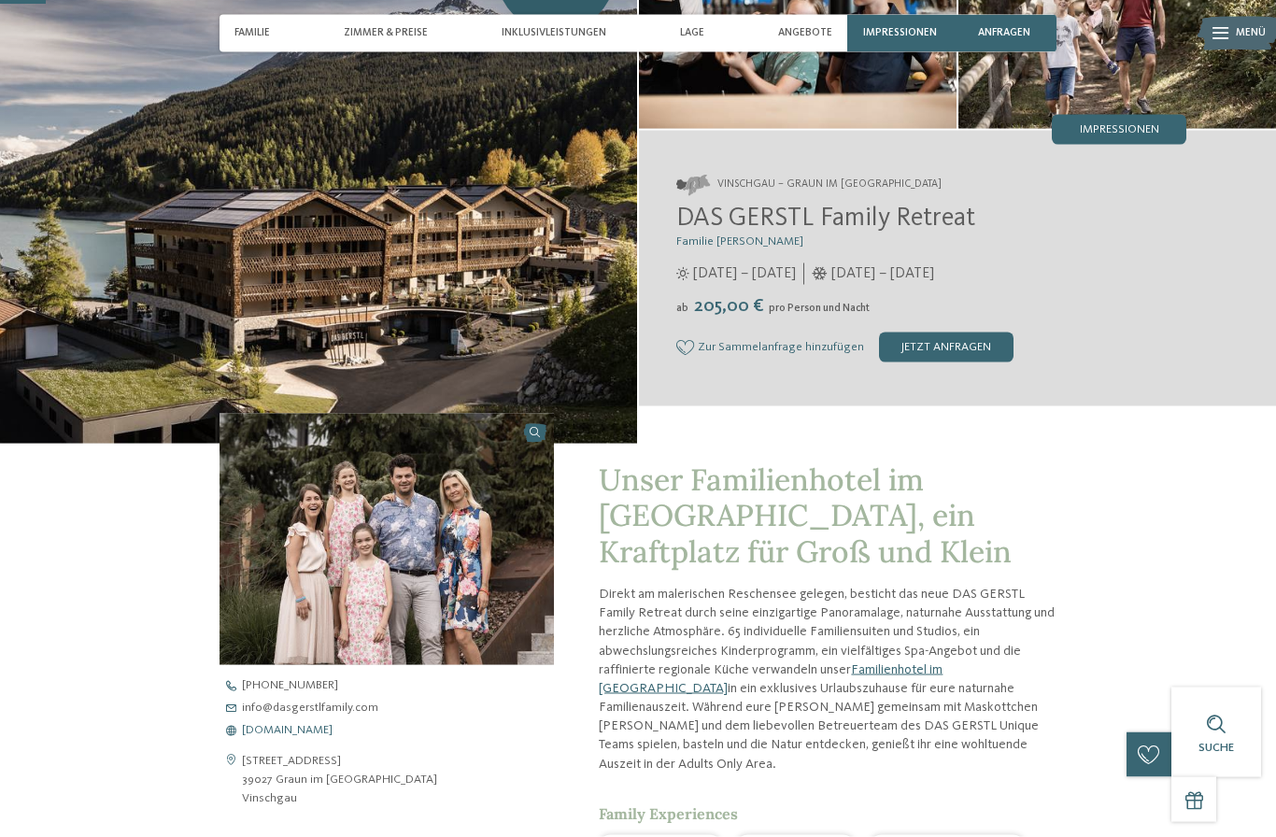
scroll to position [0, 0]
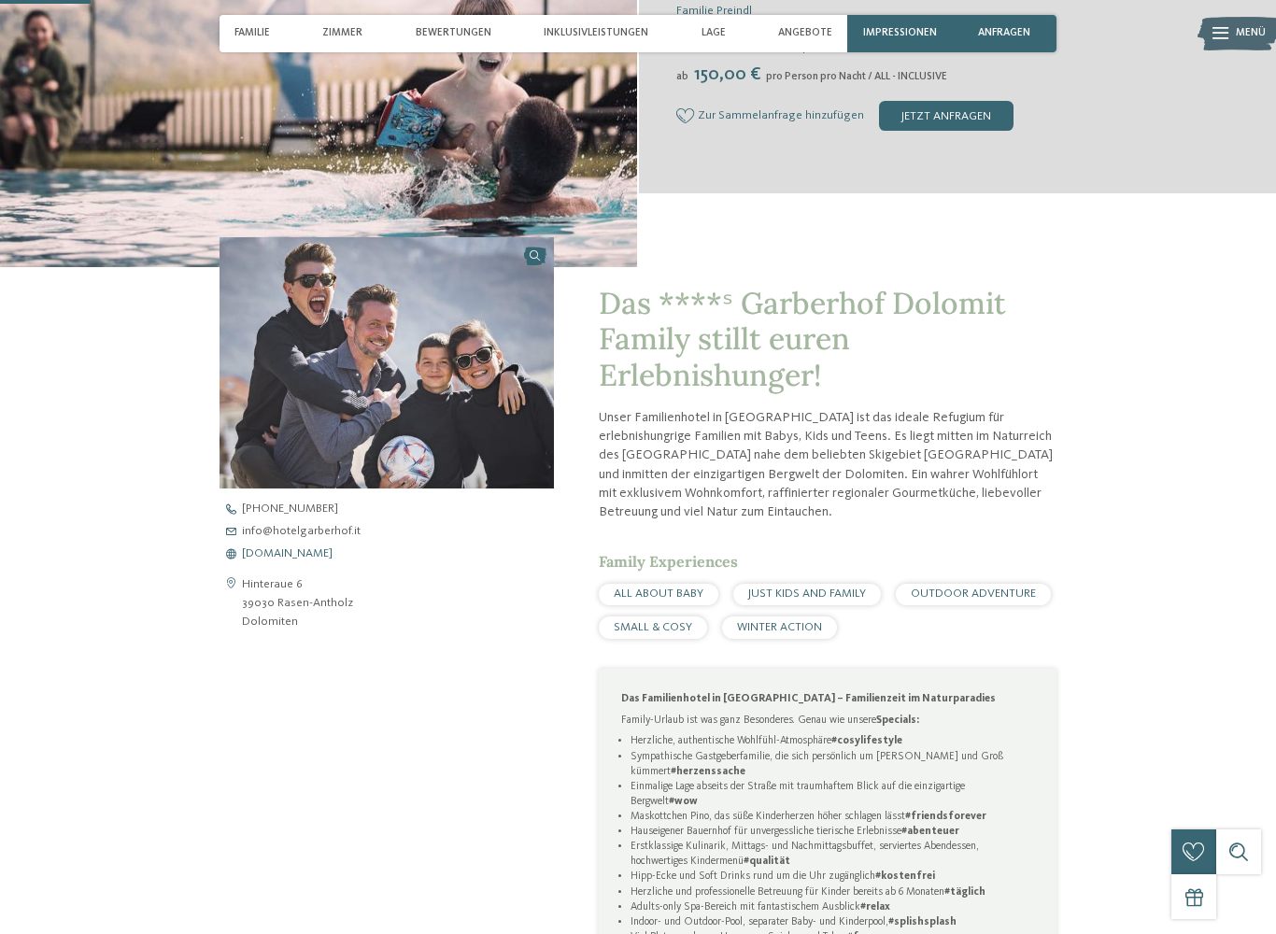
click at [318, 549] on span "[DOMAIN_NAME]" at bounding box center [287, 554] width 91 height 12
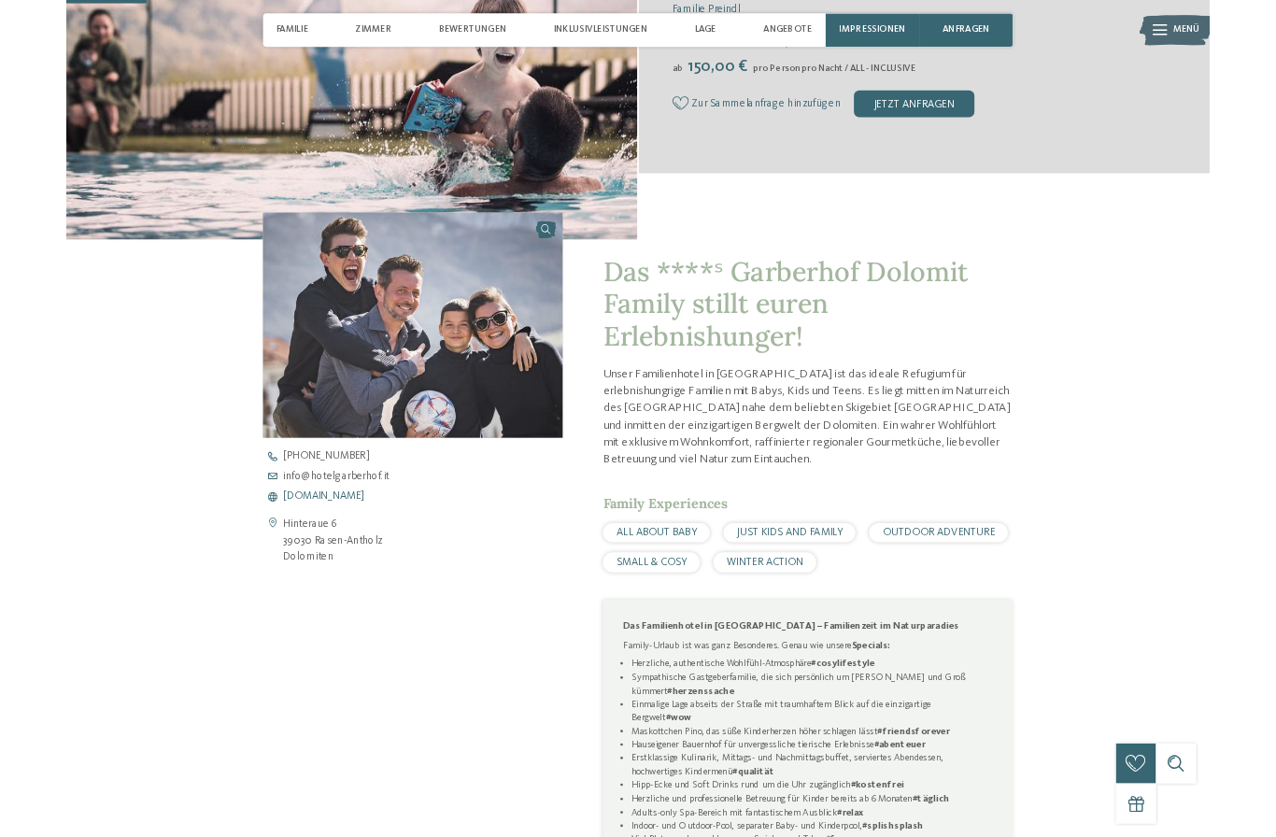
scroll to position [432, 0]
